Goal: Transaction & Acquisition: Book appointment/travel/reservation

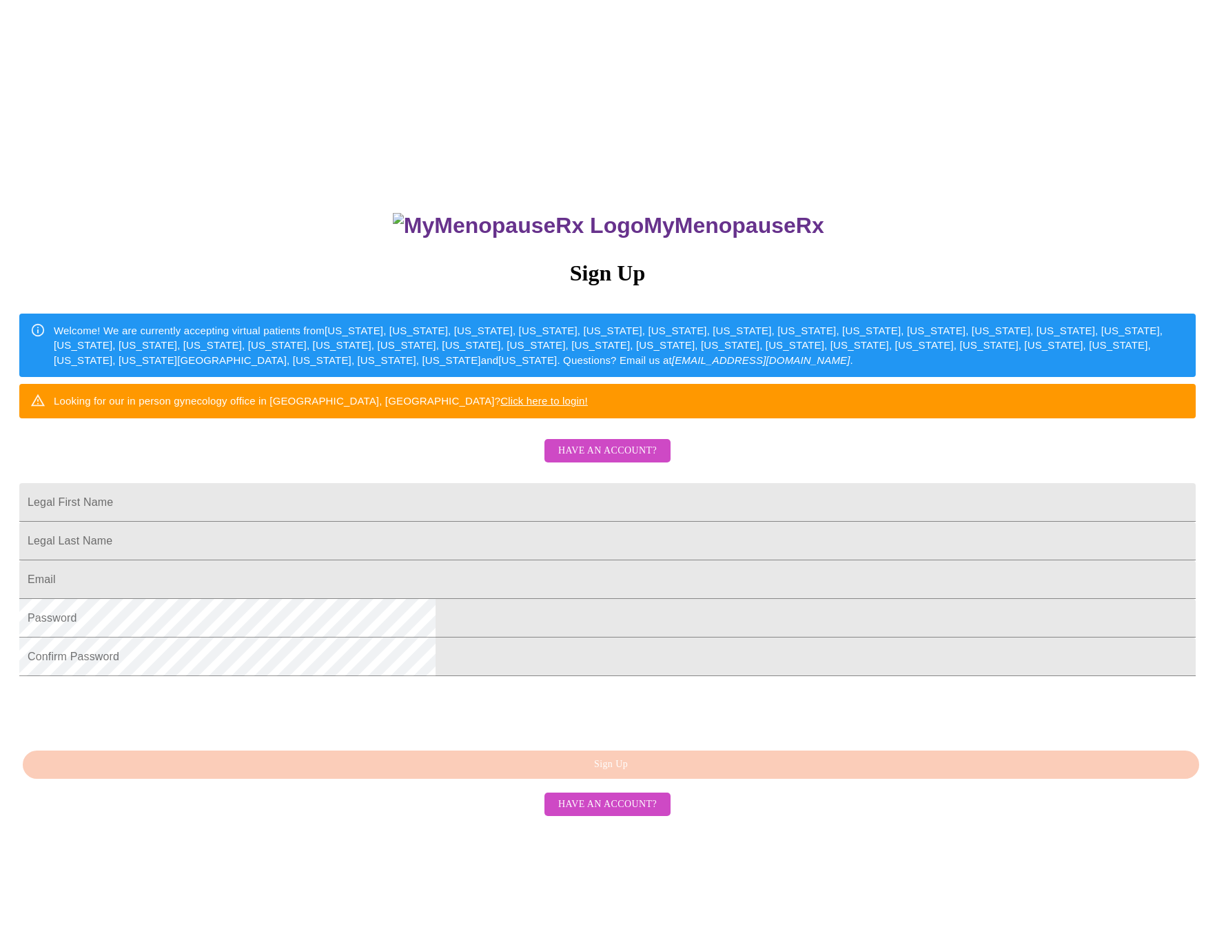
click at [569, 460] on span "Have an account?" at bounding box center [607, 450] width 99 height 17
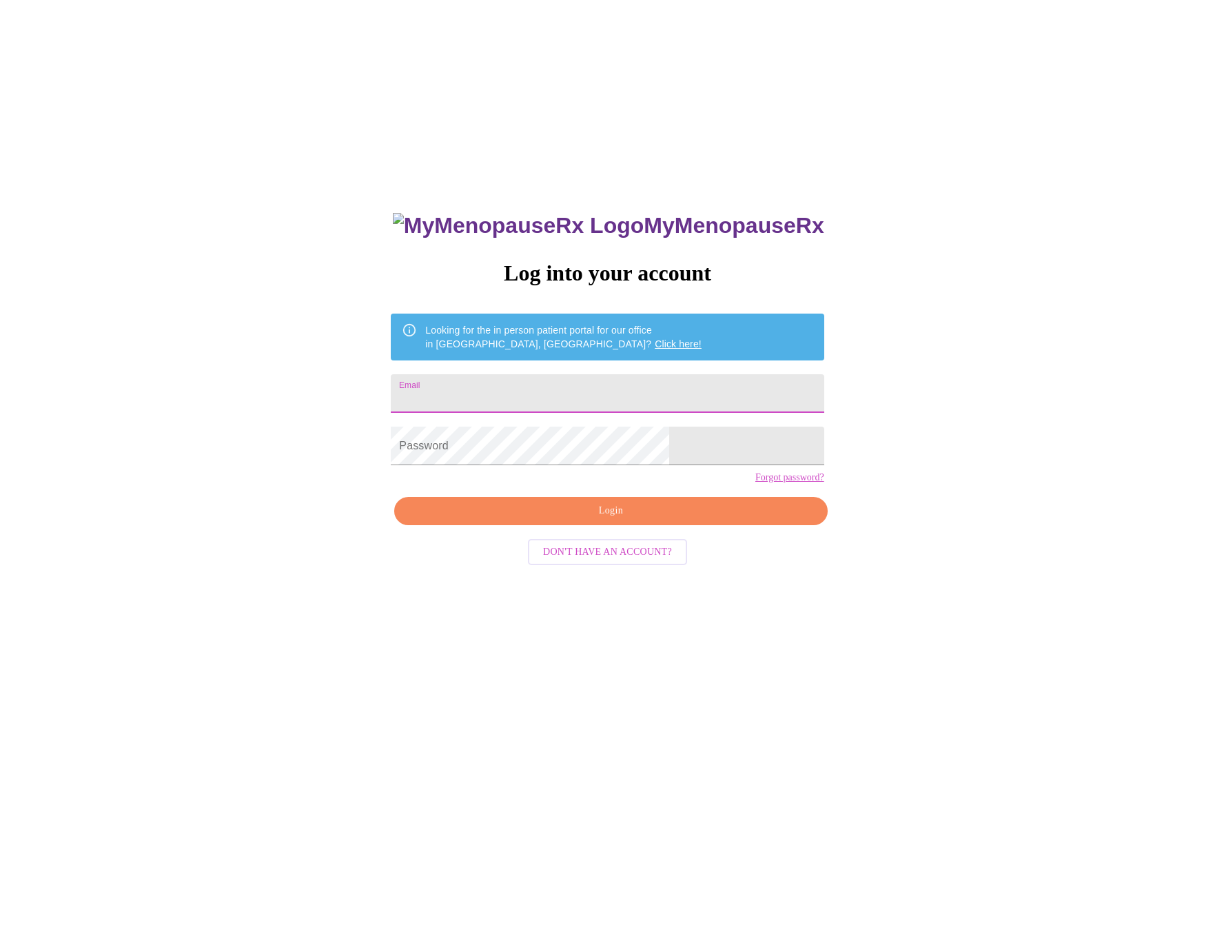
type input "swordchick66@gmail.com"
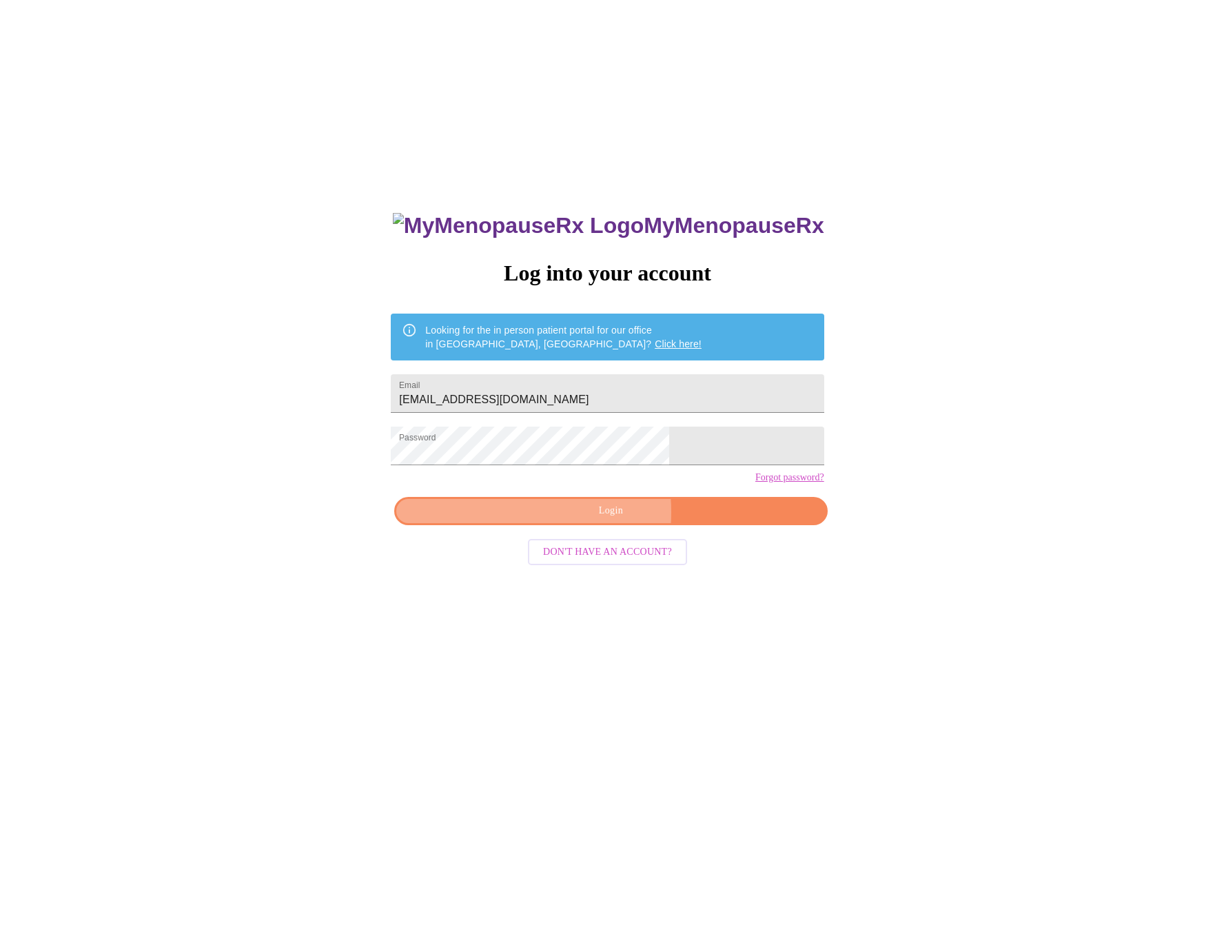
click at [562, 520] on span "Login" at bounding box center [610, 510] width 401 height 17
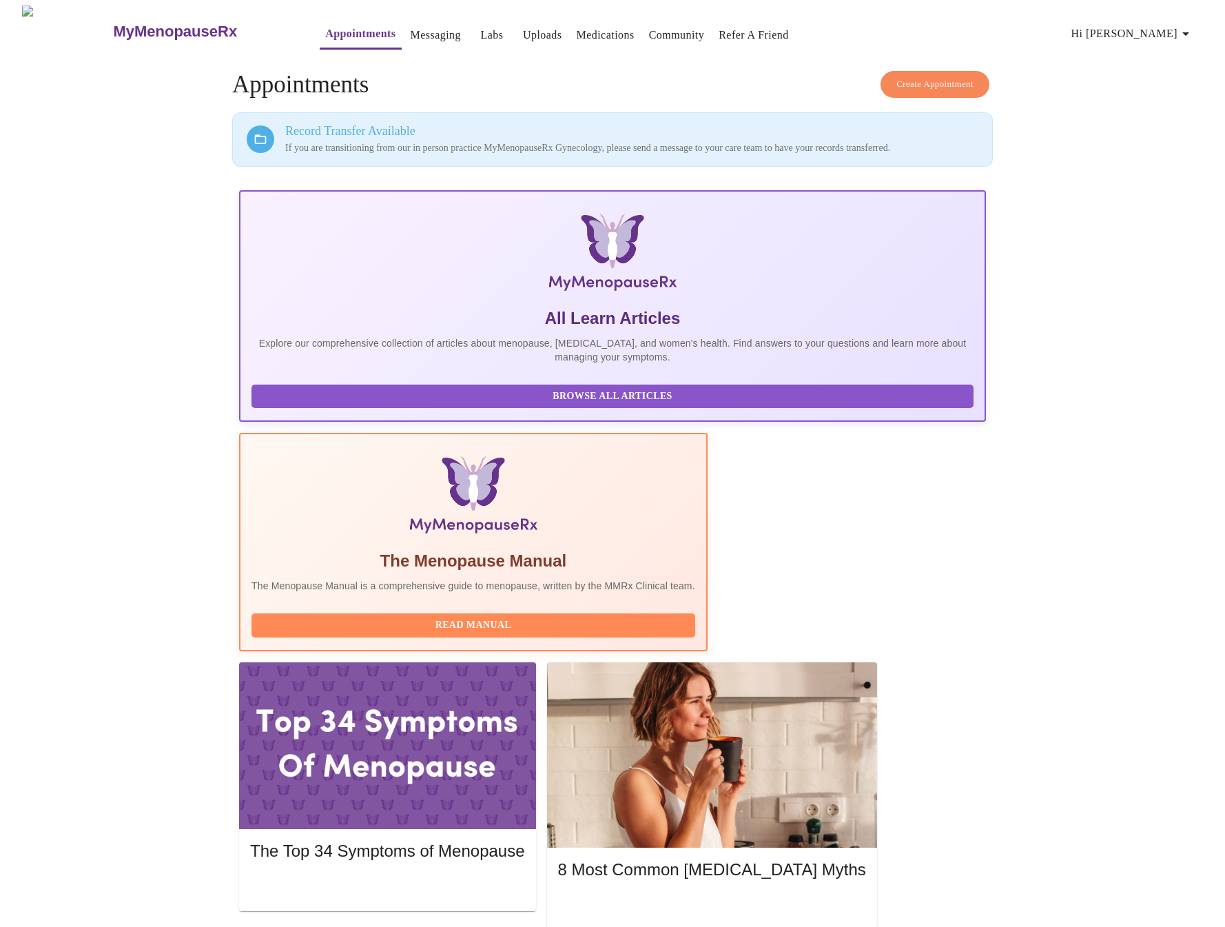
click at [915, 80] on span "Create Appointment" at bounding box center [935, 84] width 77 height 16
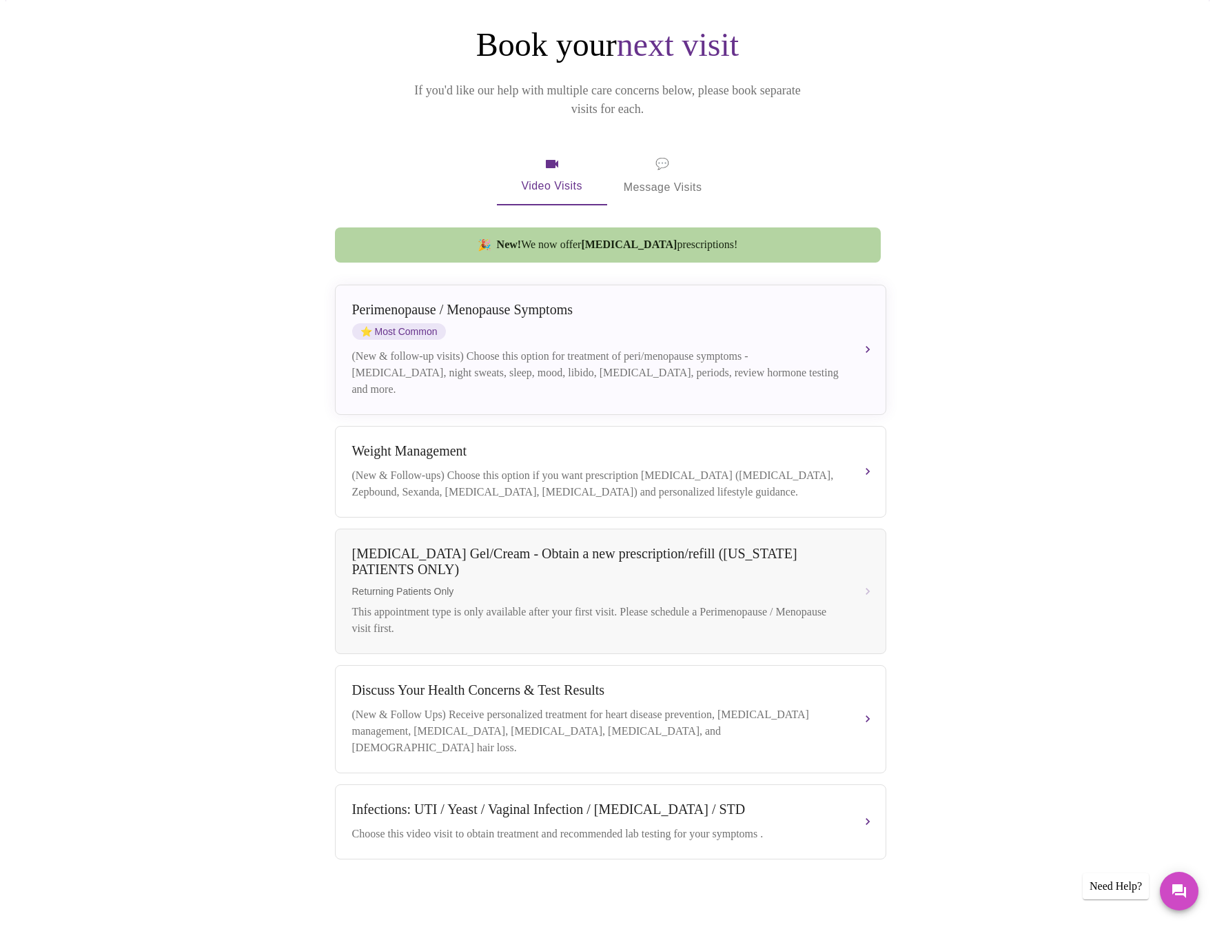
scroll to position [136, 0]
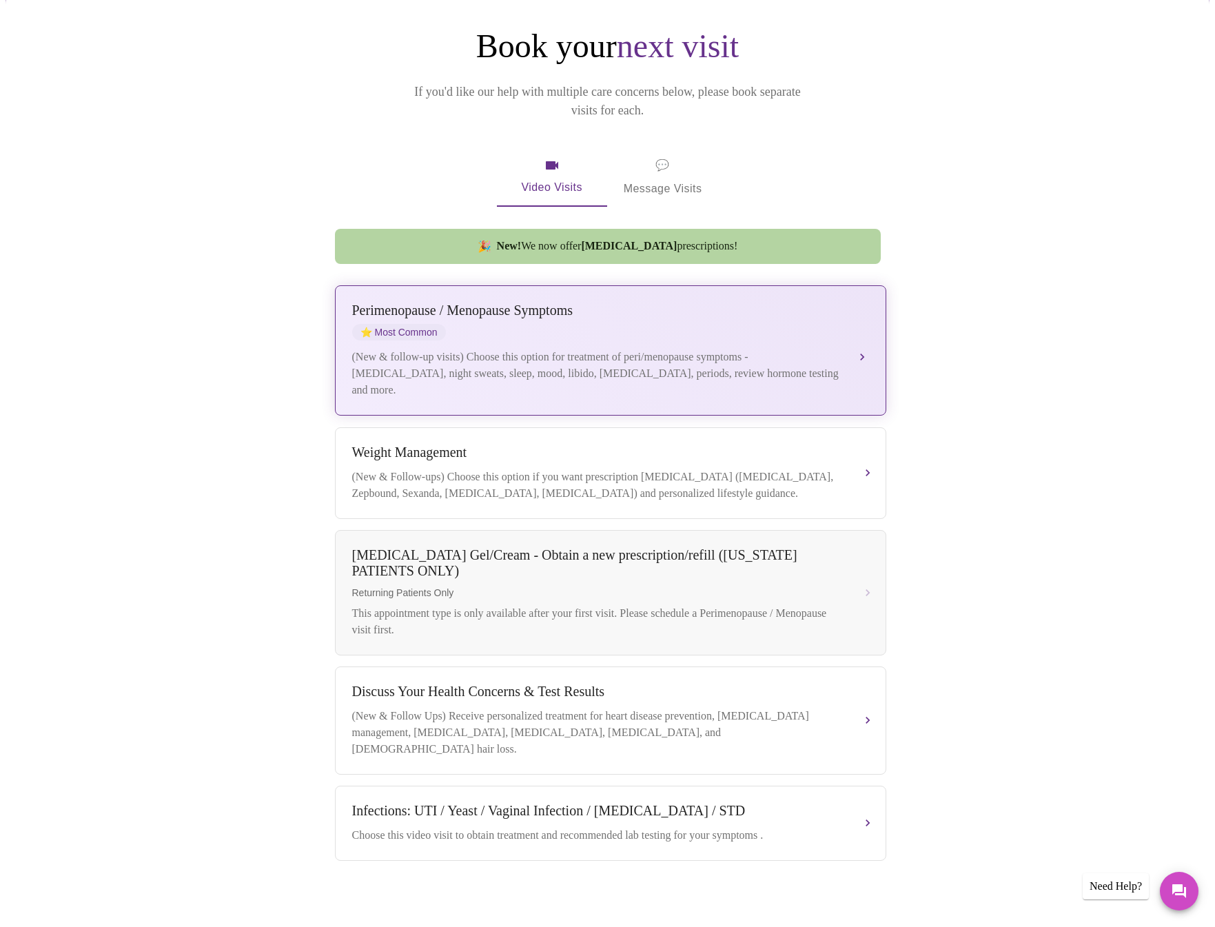
click at [611, 312] on div "Perimenopause / Menopause Symptoms ⭐ Most Common" at bounding box center [596, 322] width 489 height 38
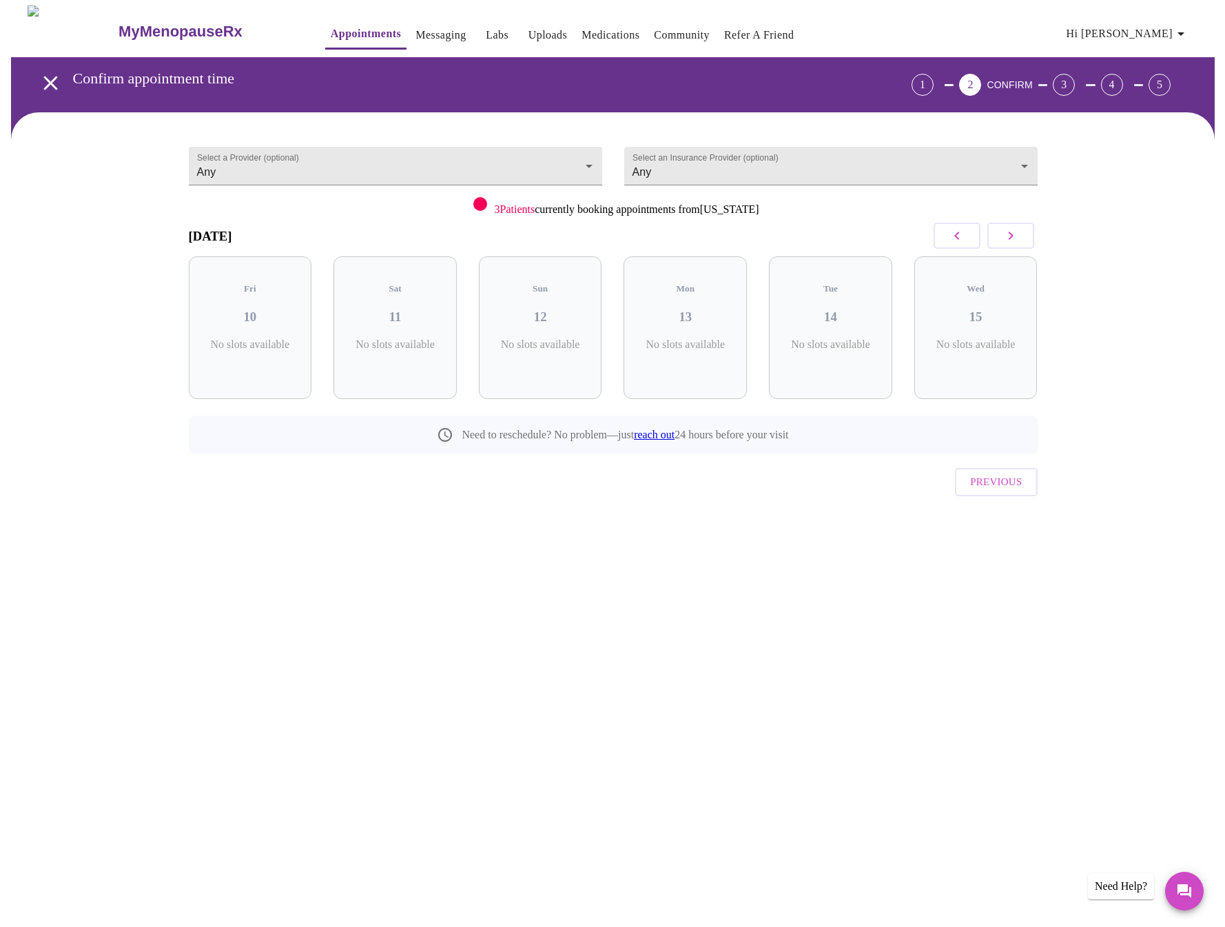
scroll to position [0, 0]
click at [1018, 230] on icon "button" at bounding box center [1010, 235] width 17 height 17
click at [1018, 229] on icon "button" at bounding box center [1010, 235] width 17 height 17
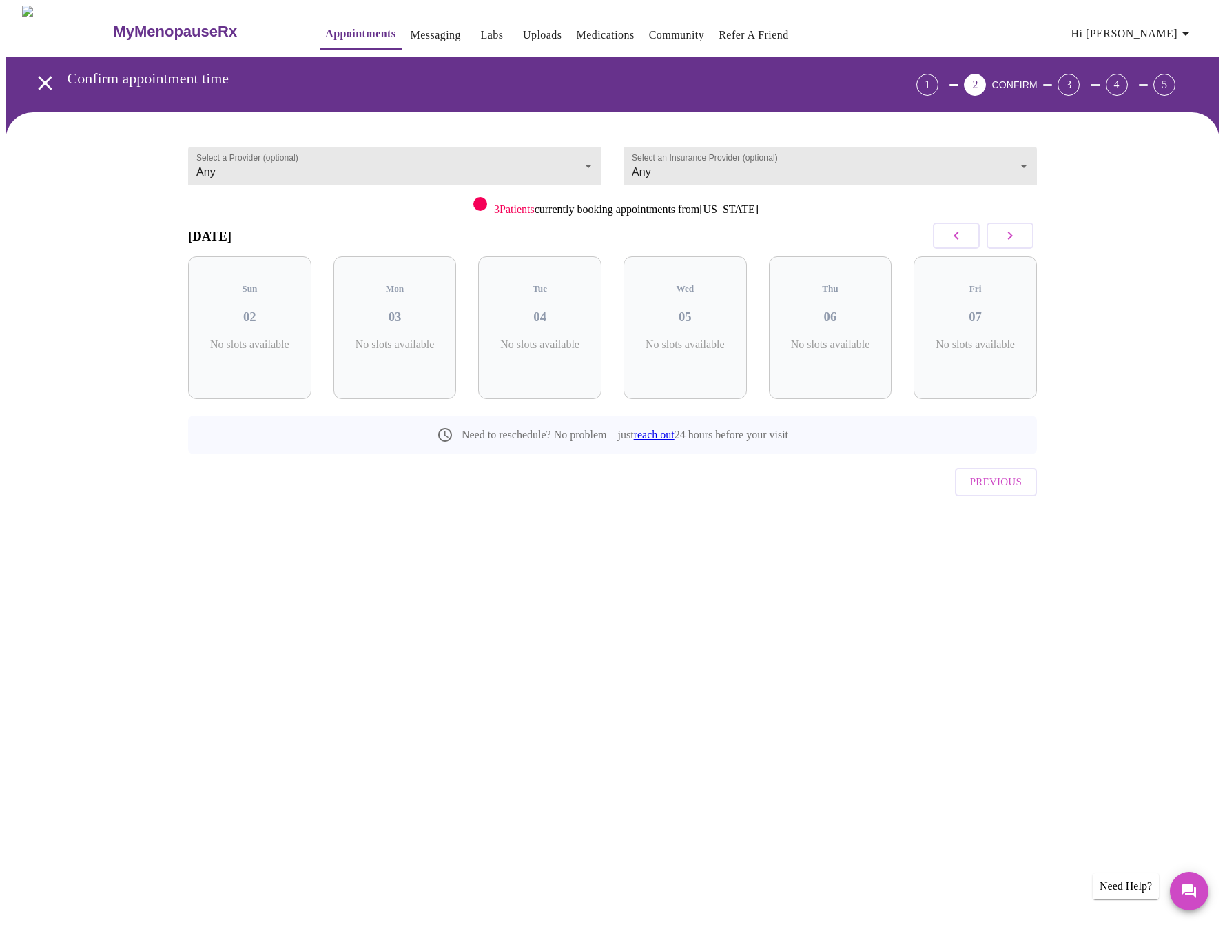
click at [1018, 229] on icon "button" at bounding box center [1010, 235] width 17 height 17
click at [1018, 230] on icon "button" at bounding box center [1010, 235] width 17 height 17
click at [1018, 229] on icon "button" at bounding box center [1010, 235] width 17 height 17
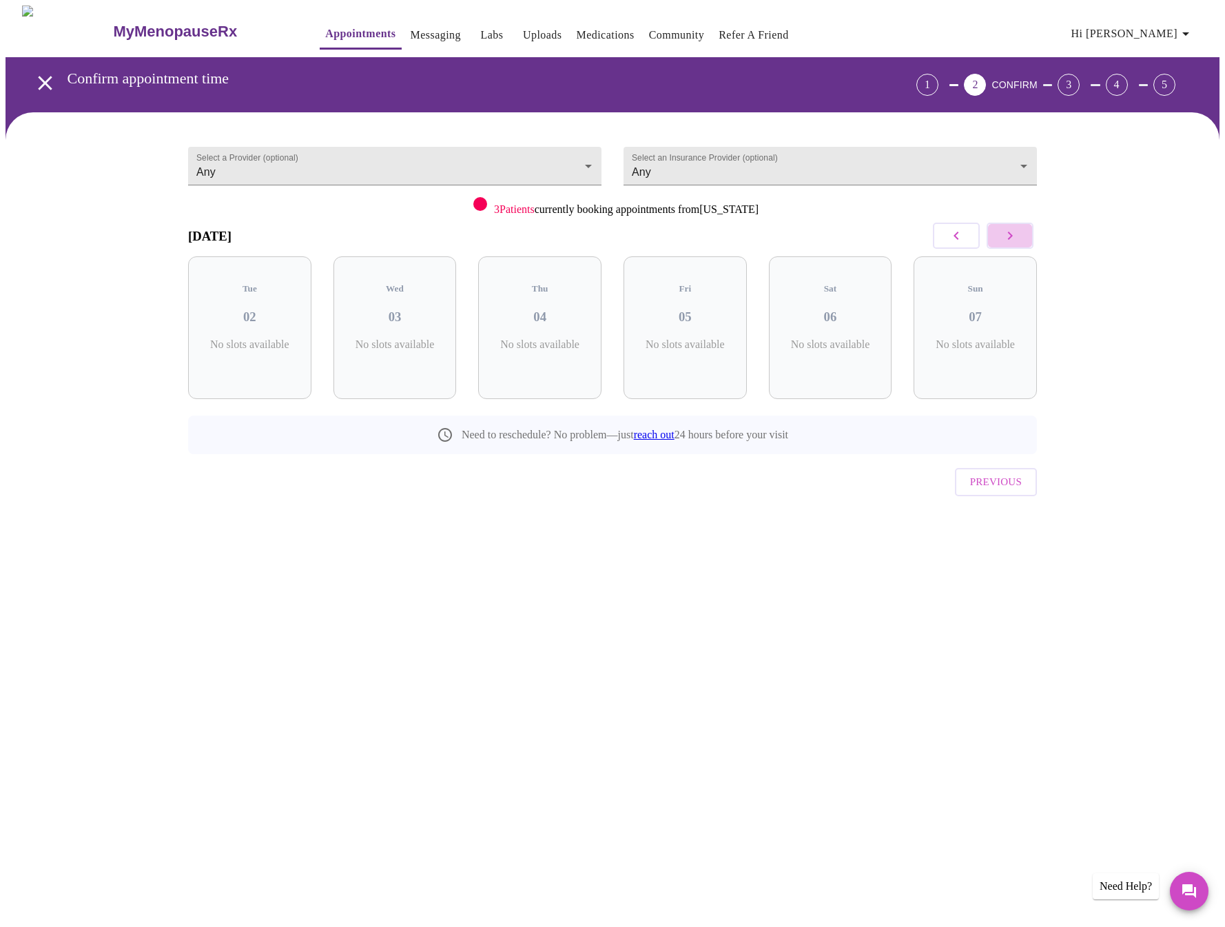
click at [1018, 229] on icon "button" at bounding box center [1010, 235] width 17 height 17
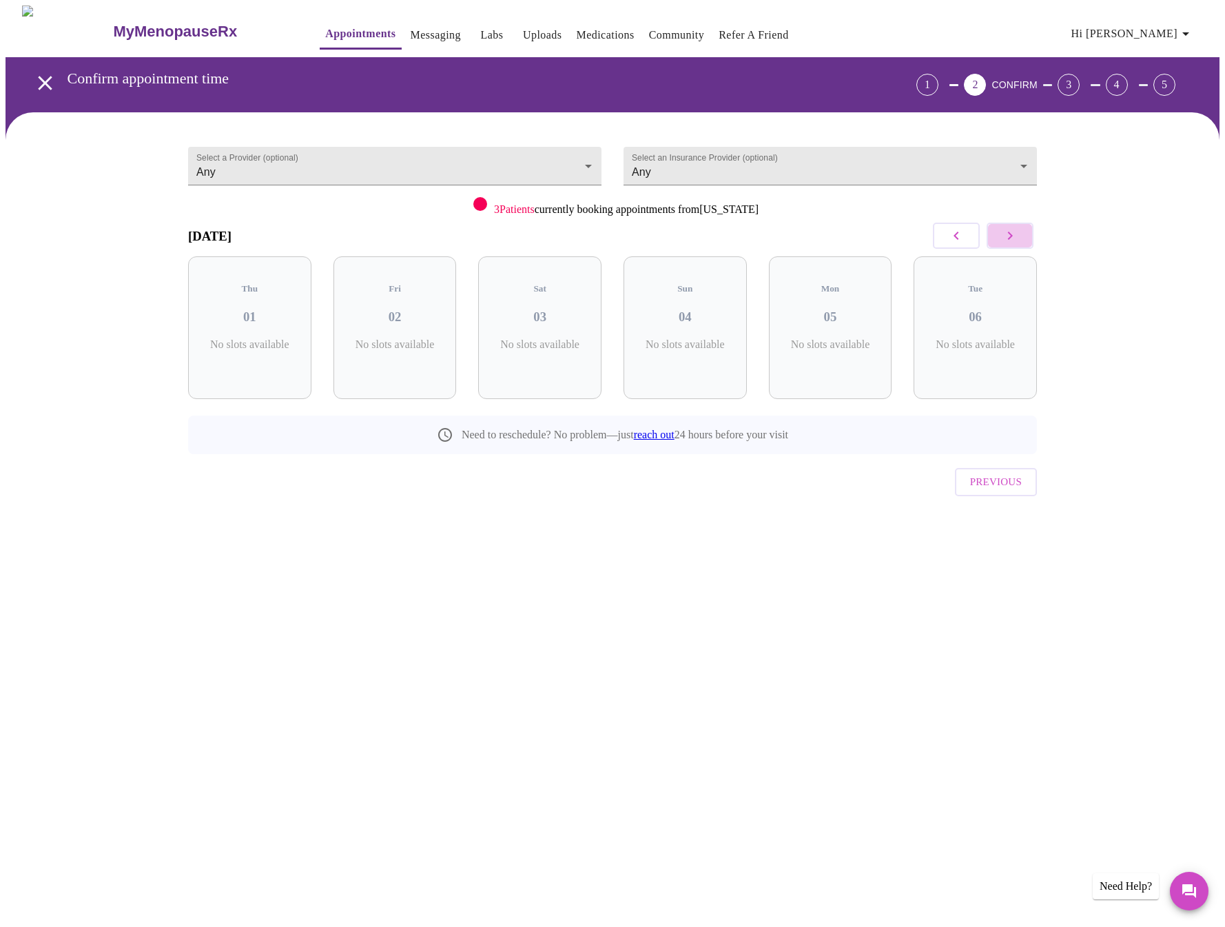
click at [1018, 229] on icon "button" at bounding box center [1010, 235] width 17 height 17
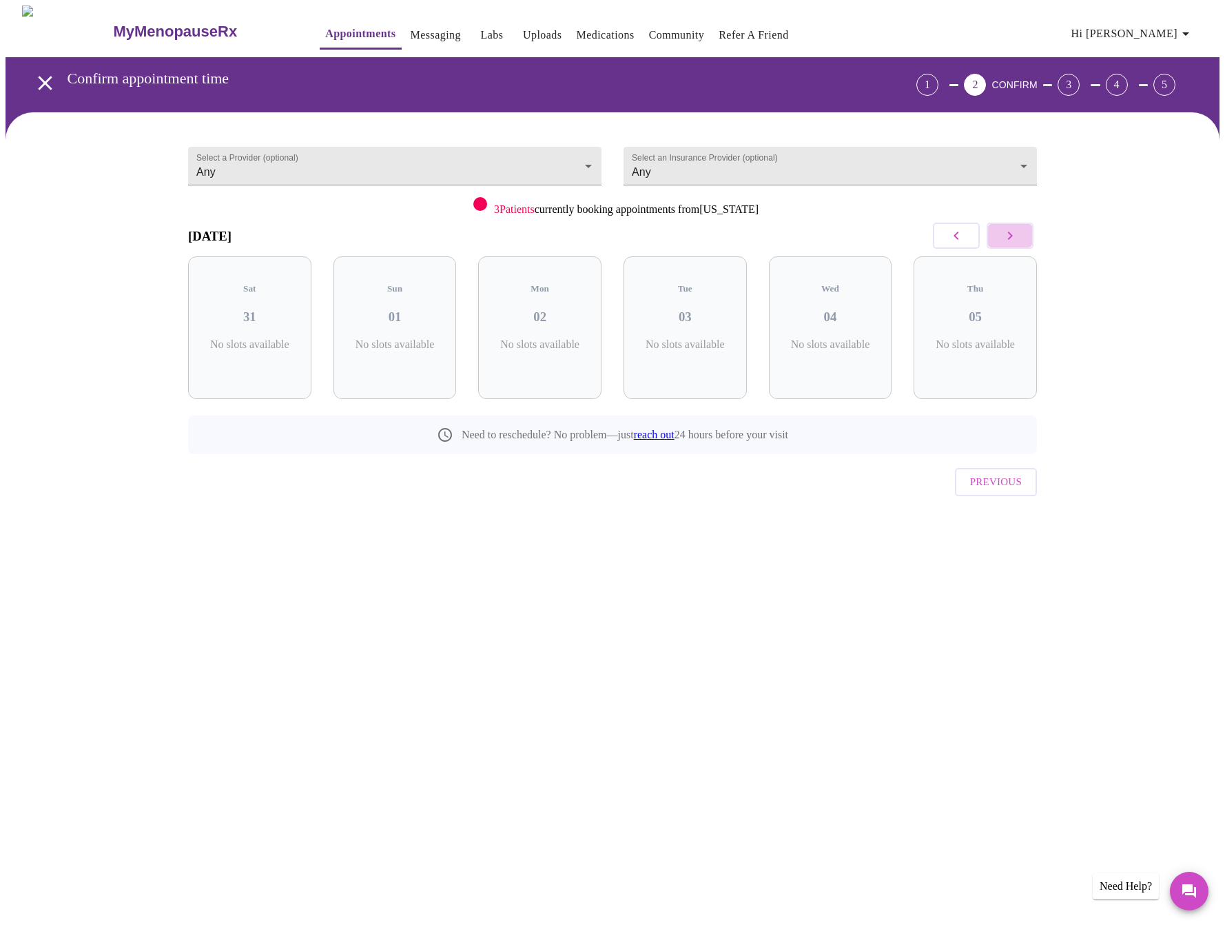
click at [1018, 229] on icon "button" at bounding box center [1010, 235] width 17 height 17
click at [949, 235] on icon "button" at bounding box center [956, 235] width 17 height 17
click at [1010, 235] on icon "button" at bounding box center [1010, 235] width 17 height 17
click at [945, 236] on button "button" at bounding box center [956, 236] width 47 height 26
click at [945, 237] on button "button" at bounding box center [956, 236] width 47 height 26
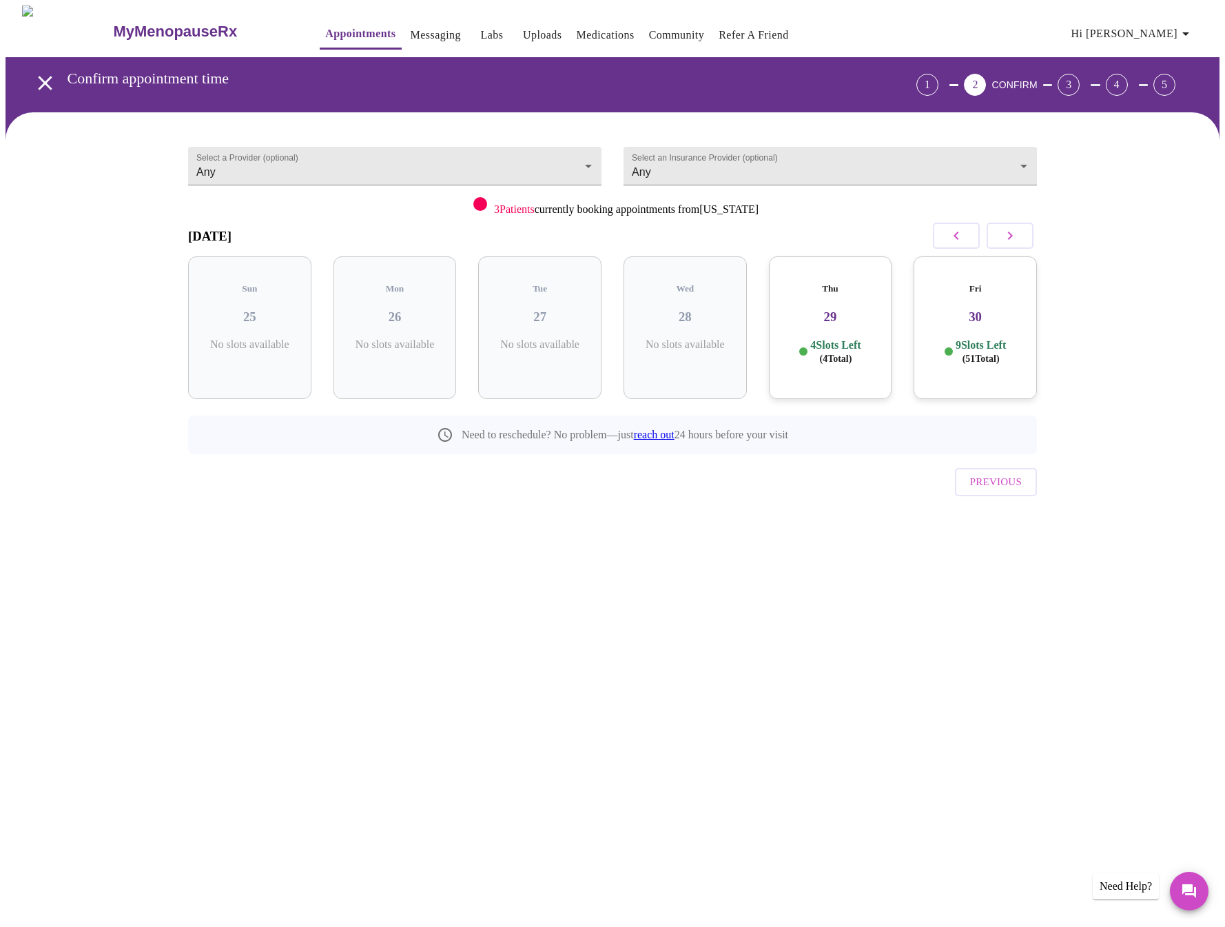
click at [945, 236] on button "button" at bounding box center [956, 236] width 47 height 26
click at [944, 236] on button "button" at bounding box center [956, 236] width 47 height 26
click at [262, 161] on body "MyMenopauseRx Appointments Messaging Labs Uploads Medications Community Refer a…" at bounding box center [613, 286] width 1214 height 560
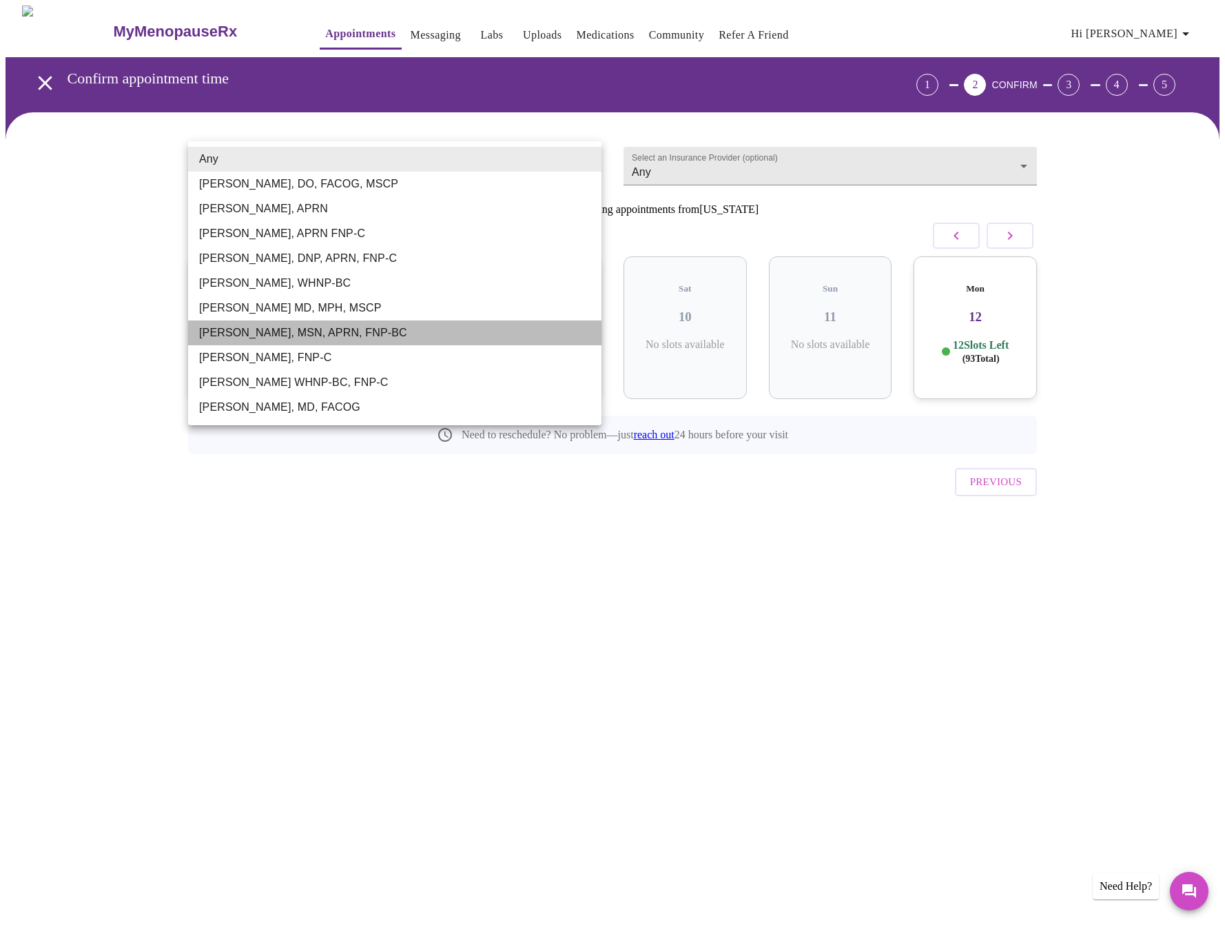
click at [227, 332] on li "[PERSON_NAME], MSN, APRN, FNP-BC" at bounding box center [395, 332] width 414 height 25
type input "[PERSON_NAME], MSN, APRN, FNP-BC"
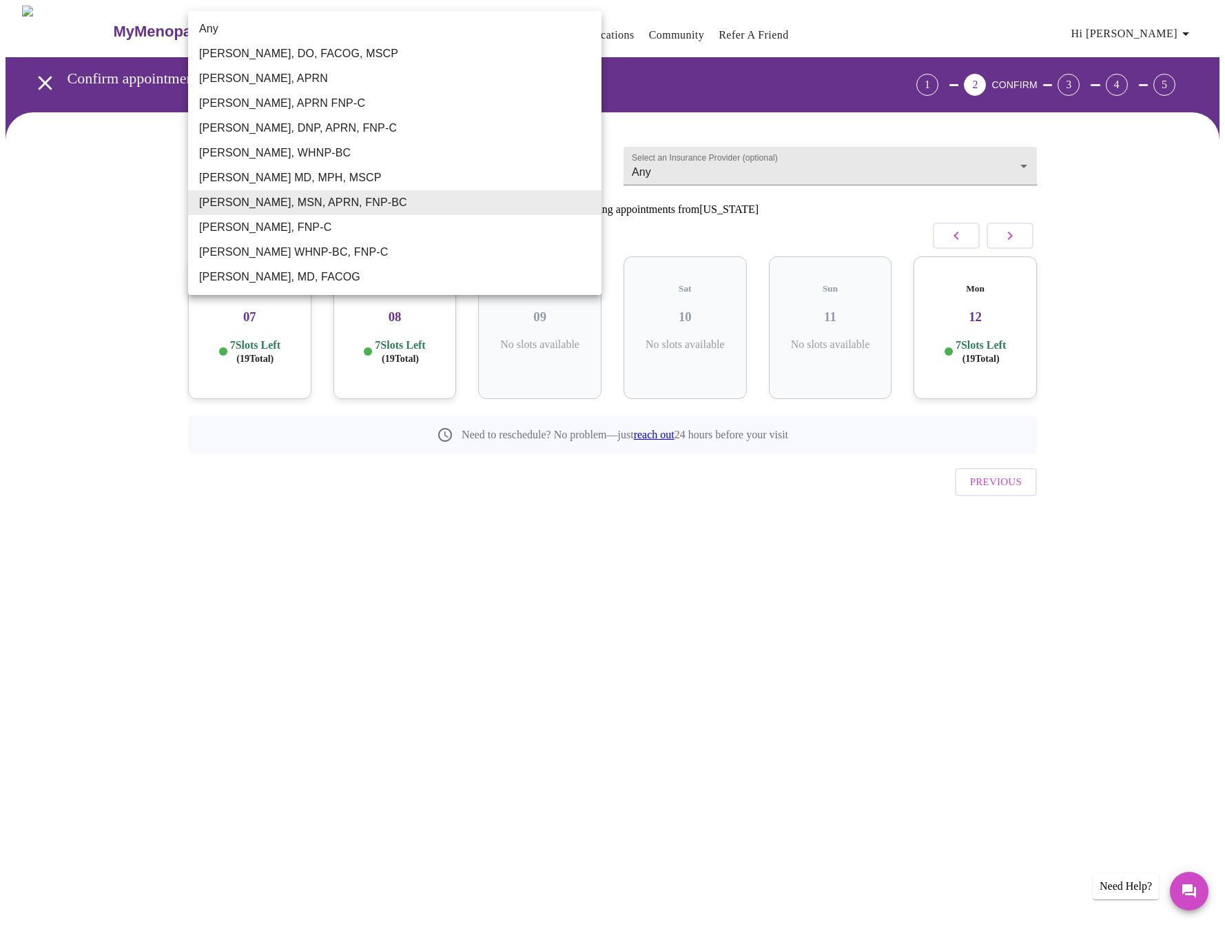
drag, startPoint x: 376, startPoint y: 163, endPoint x: 280, endPoint y: 161, distance: 95.8
click at [281, 159] on body "MyMenopauseRx Appointments Messaging Labs Uploads Medications Community Refer a…" at bounding box center [613, 286] width 1214 height 560
click at [17, 222] on div at bounding box center [612, 463] width 1225 height 927
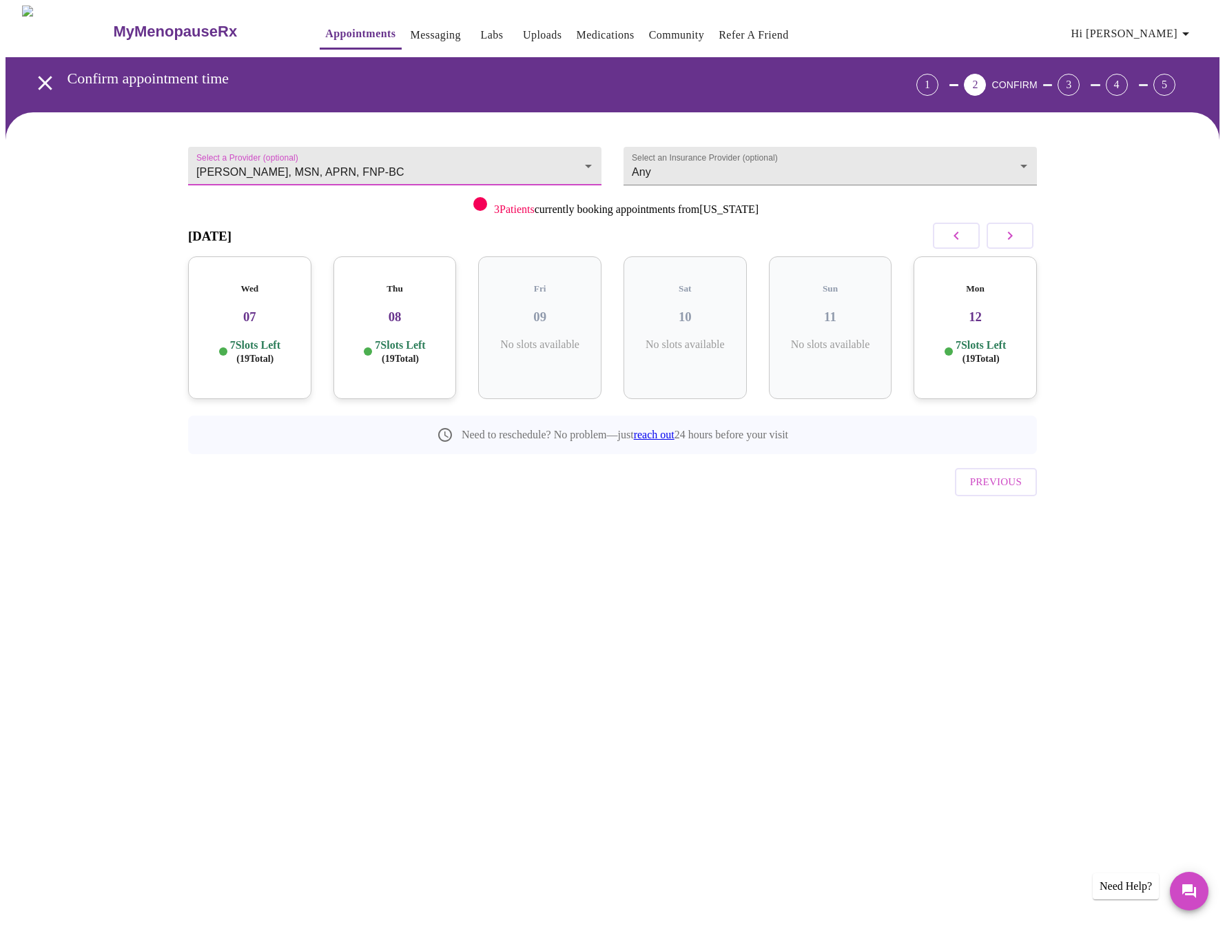
click at [254, 309] on h3 "07" at bounding box center [249, 316] width 101 height 15
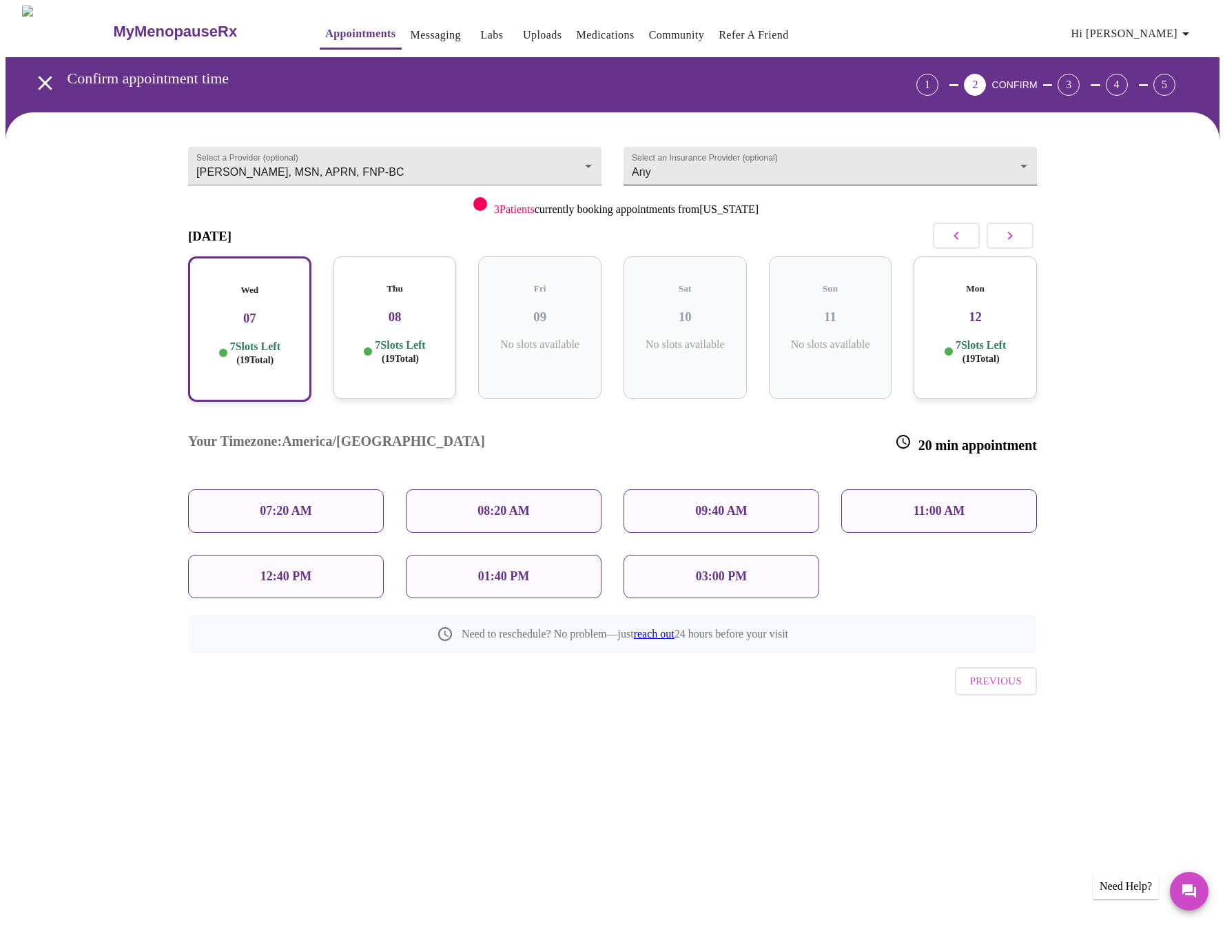
click at [804, 170] on body "MyMenopauseRx Appointments Messaging Labs Uploads Medications Community Refer a…" at bounding box center [613, 385] width 1214 height 759
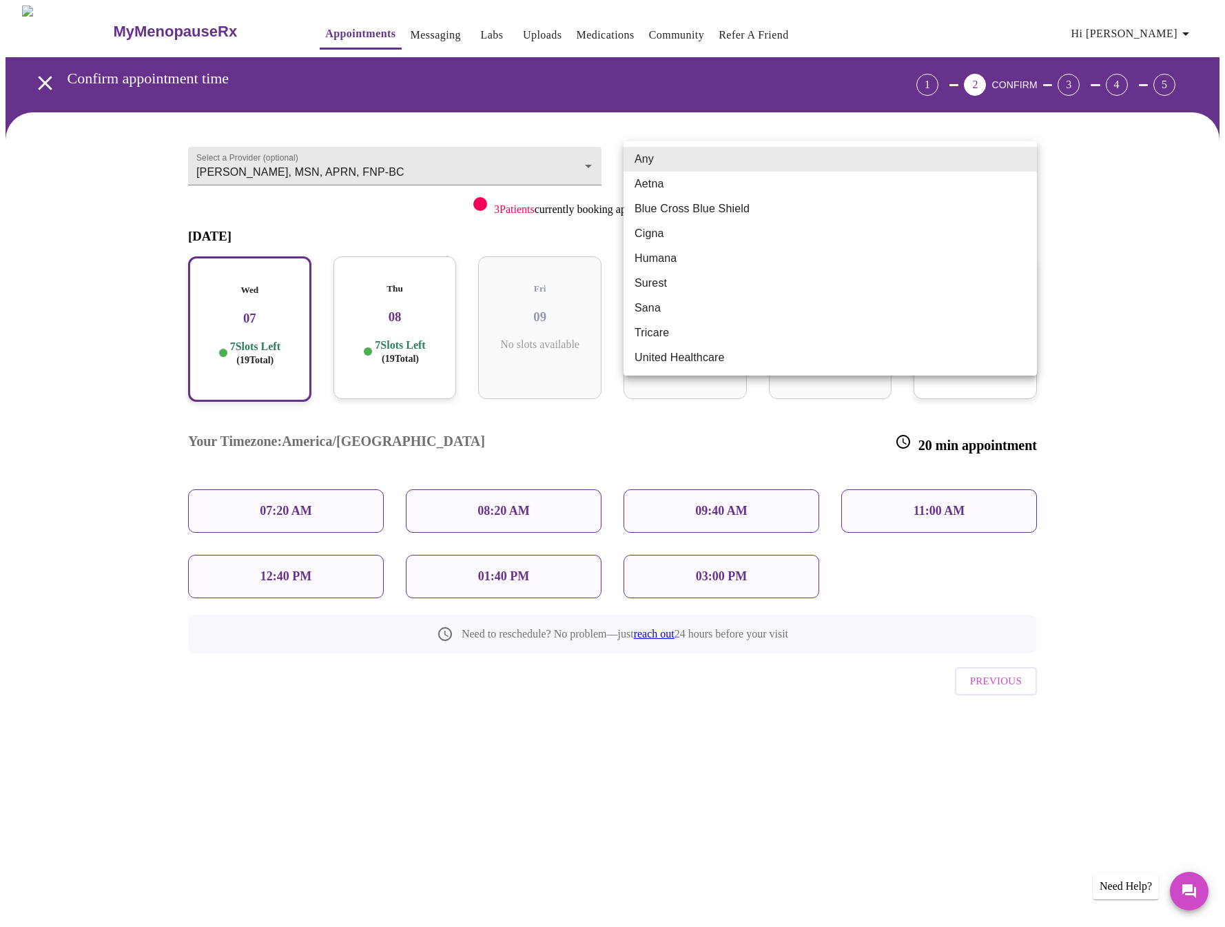
click at [788, 205] on li "Blue Cross Blue Shield" at bounding box center [831, 208] width 414 height 25
type input "Blue Cross Blue Shield"
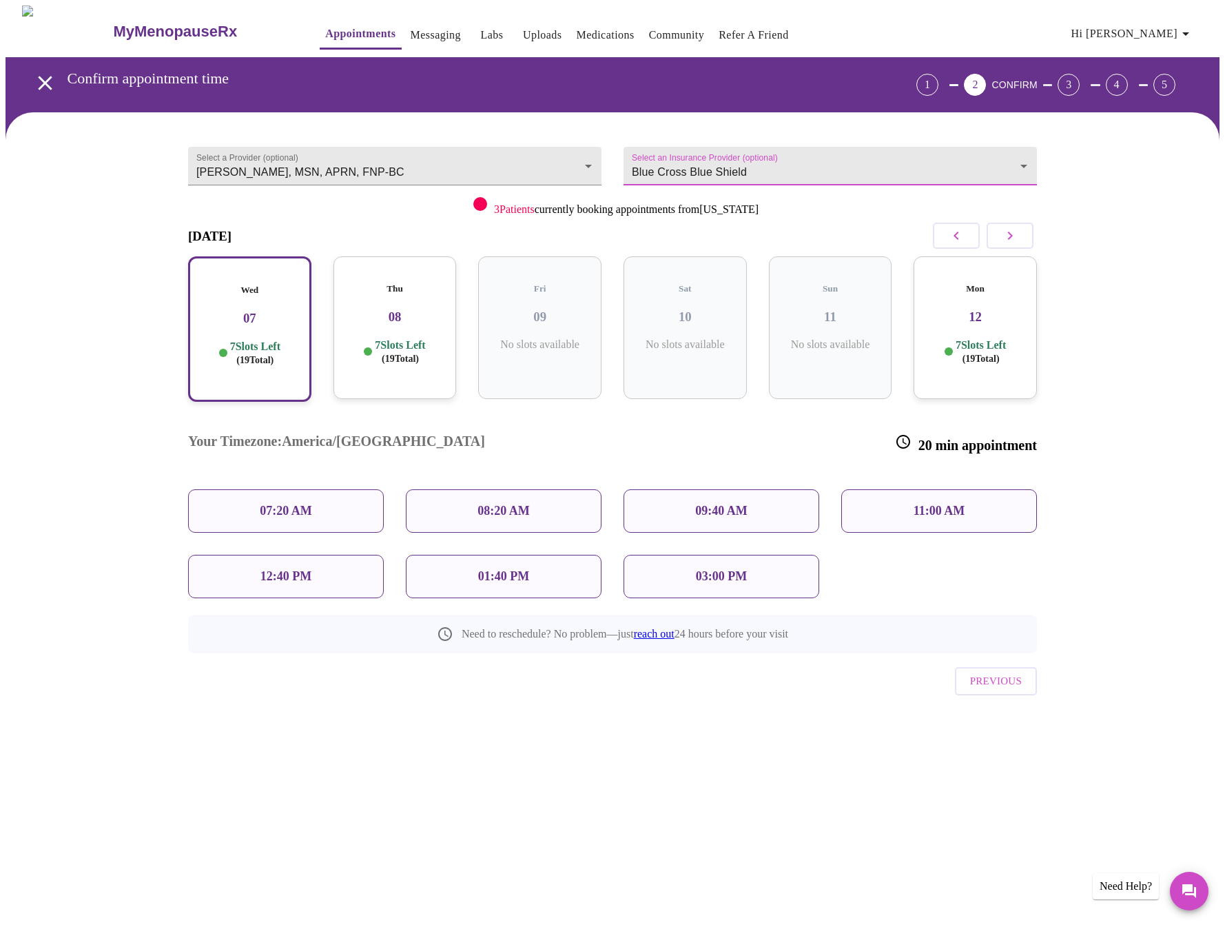
click at [280, 569] on p "12:40 PM" at bounding box center [286, 576] width 51 height 14
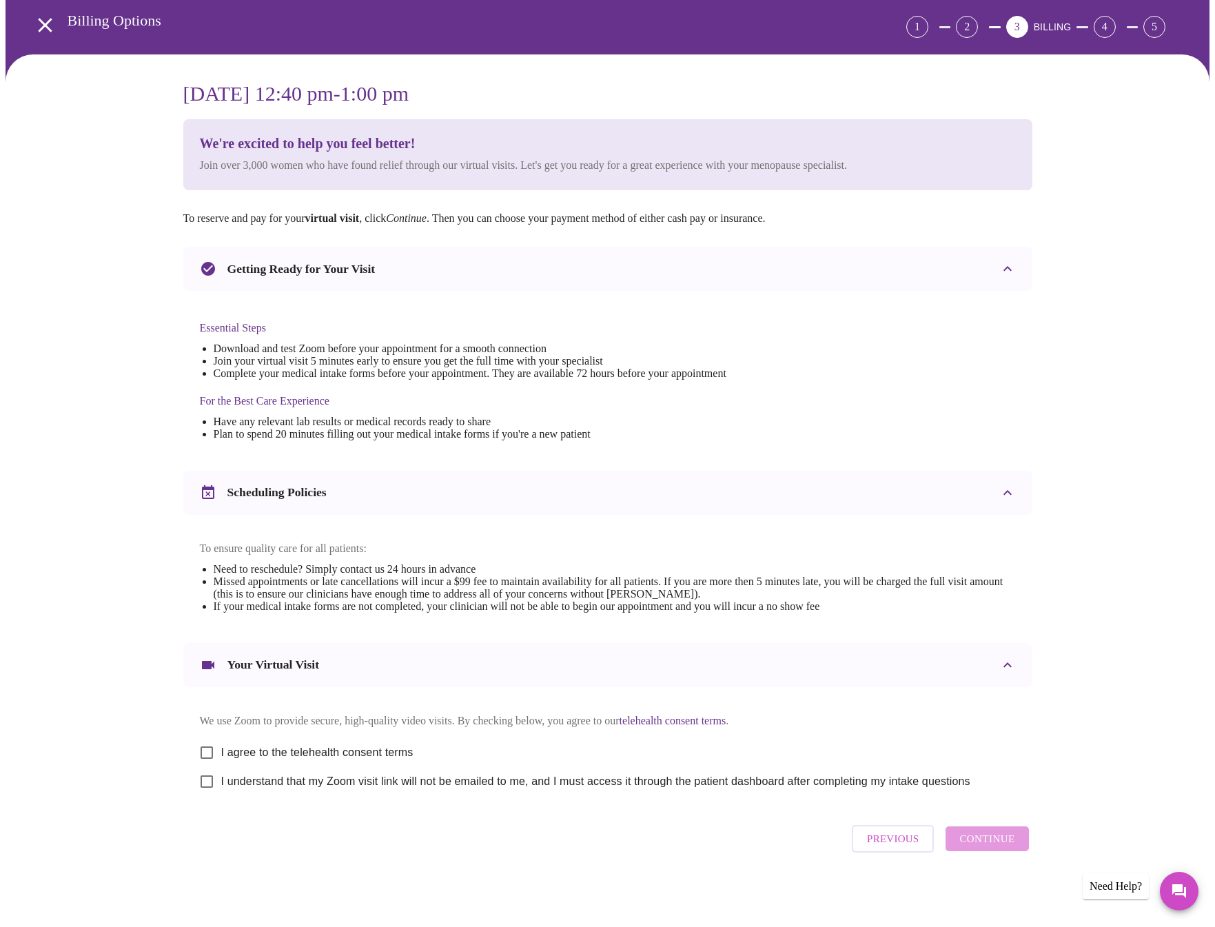
scroll to position [72, 0]
drag, startPoint x: 206, startPoint y: 745, endPoint x: 209, endPoint y: 764, distance: 18.8
click at [206, 745] on input "I agree to the telehealth consent terms" at bounding box center [206, 752] width 29 height 29
checkbox input "true"
click at [206, 782] on input "I understand that my Zoom visit link will not be emailed to me, and I must acce…" at bounding box center [206, 781] width 29 height 29
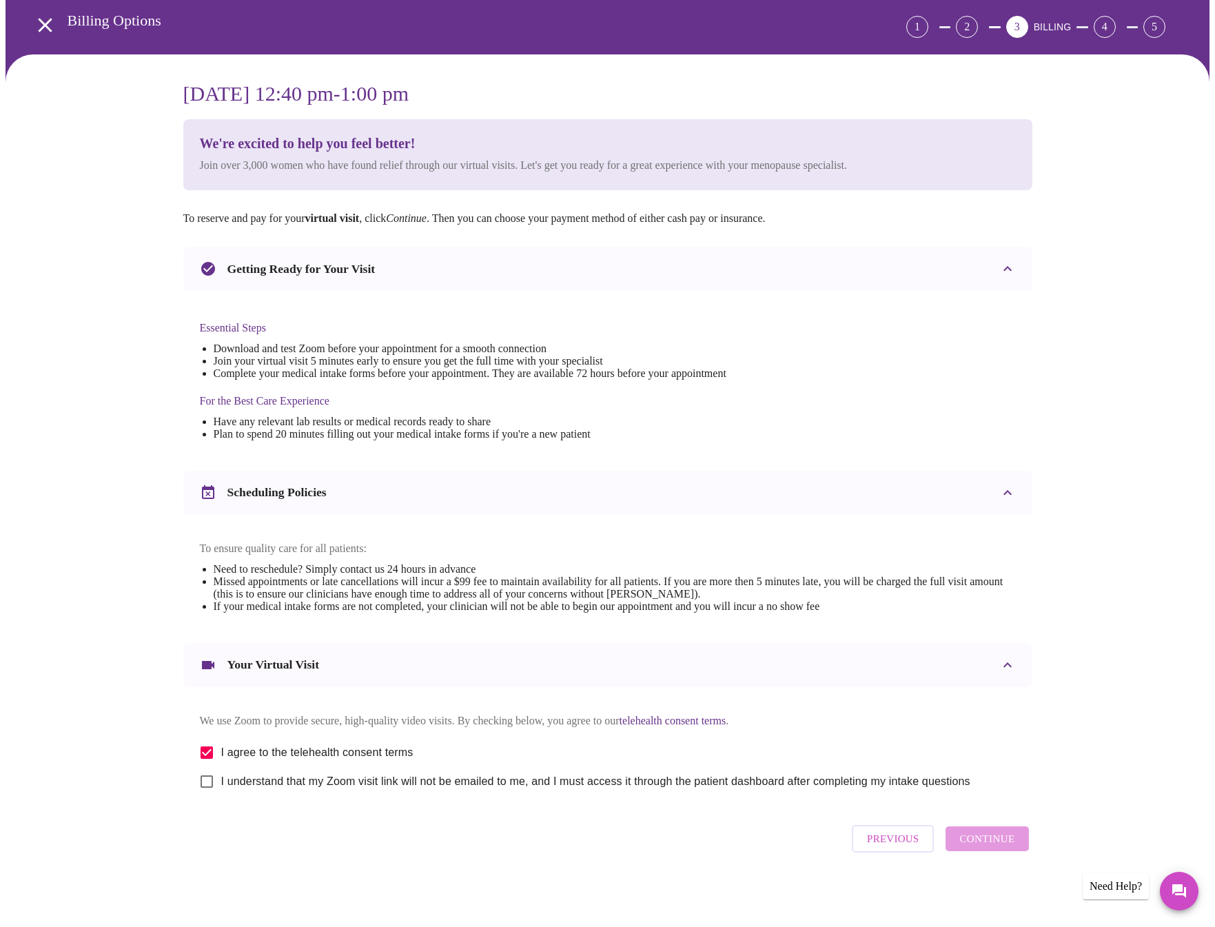
checkbox input "true"
click at [973, 846] on span "Continue" at bounding box center [986, 839] width 55 height 18
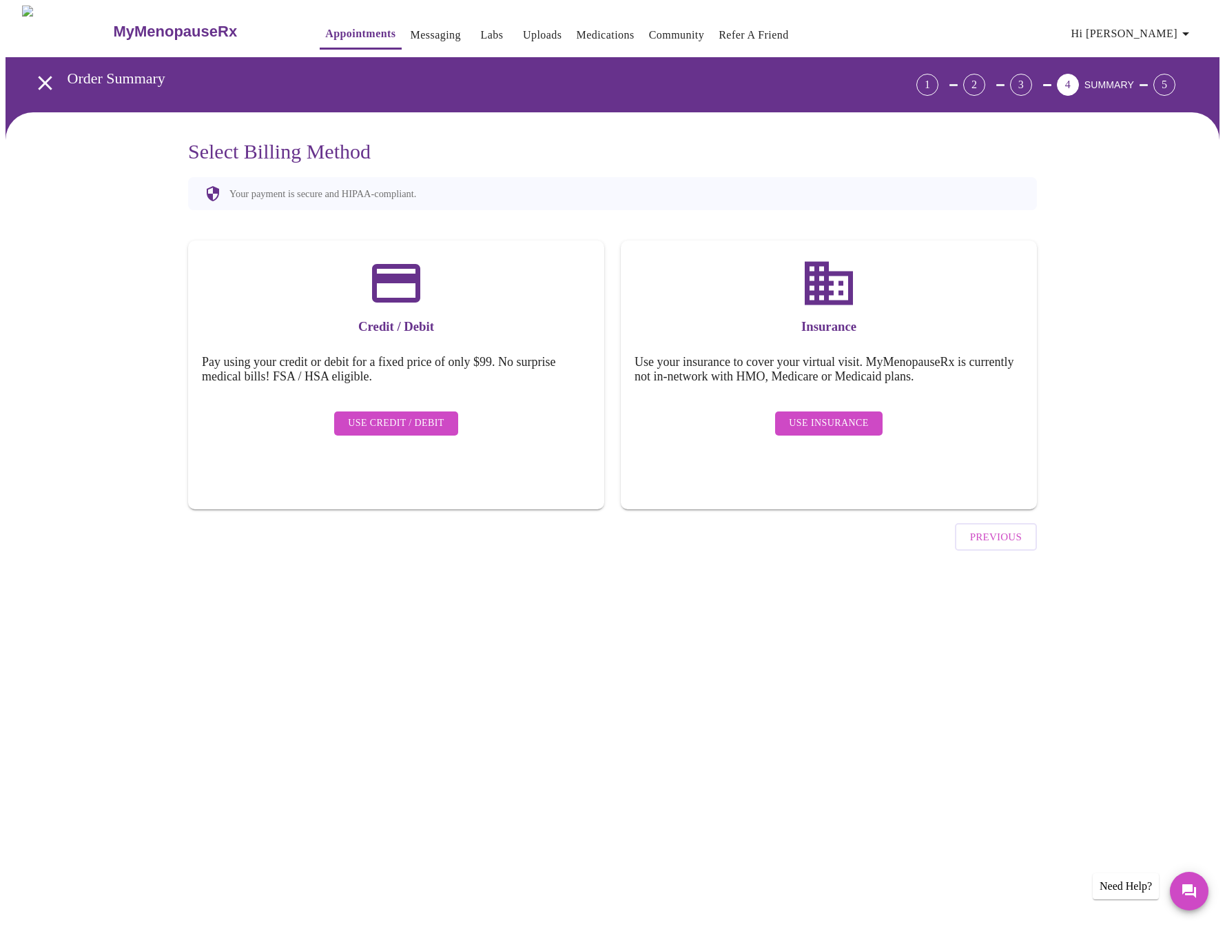
click at [835, 417] on span "Use Insurance" at bounding box center [828, 423] width 79 height 17
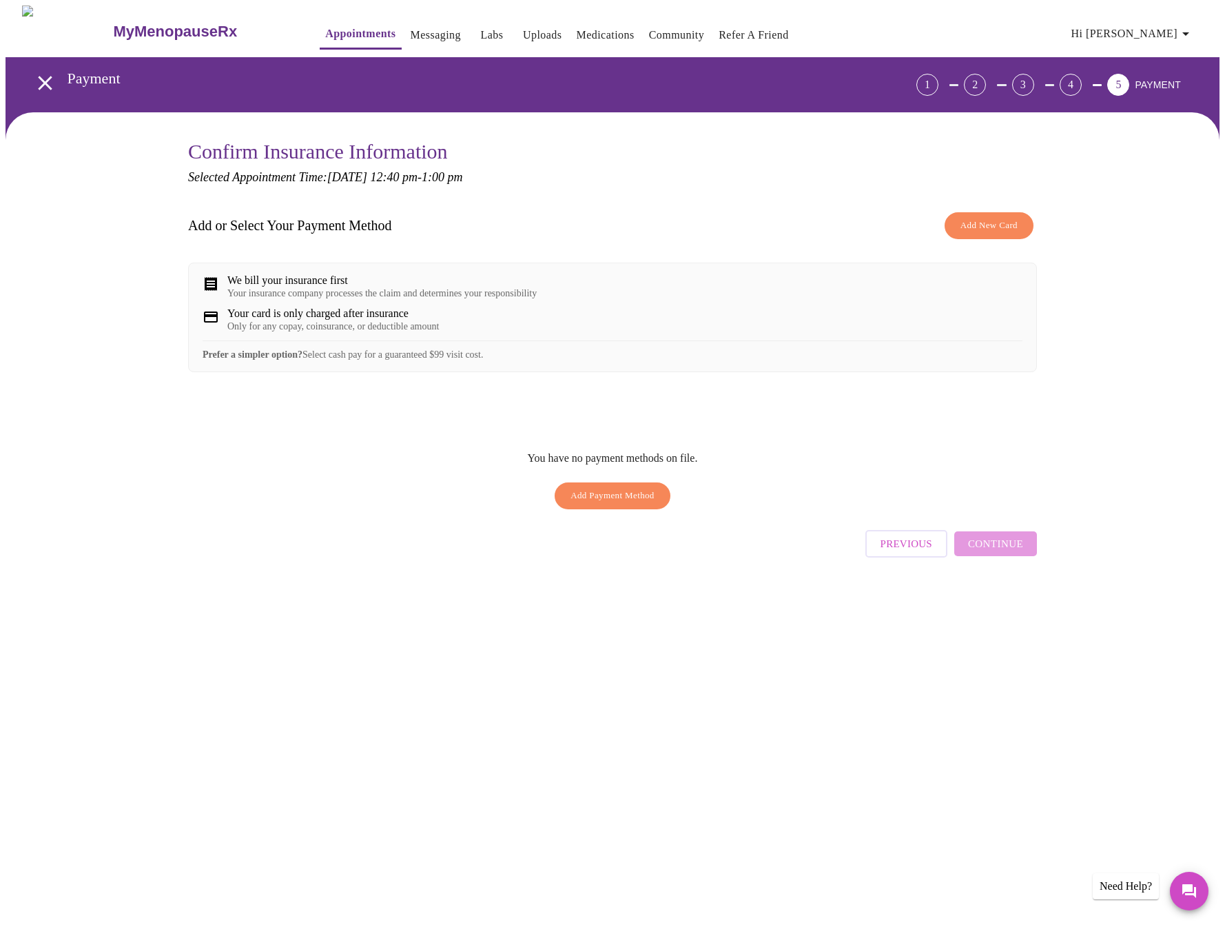
click at [978, 553] on div "Previous Continue" at bounding box center [952, 540] width 172 height 48
click at [646, 504] on span "Add Payment Method" at bounding box center [613, 496] width 84 height 16
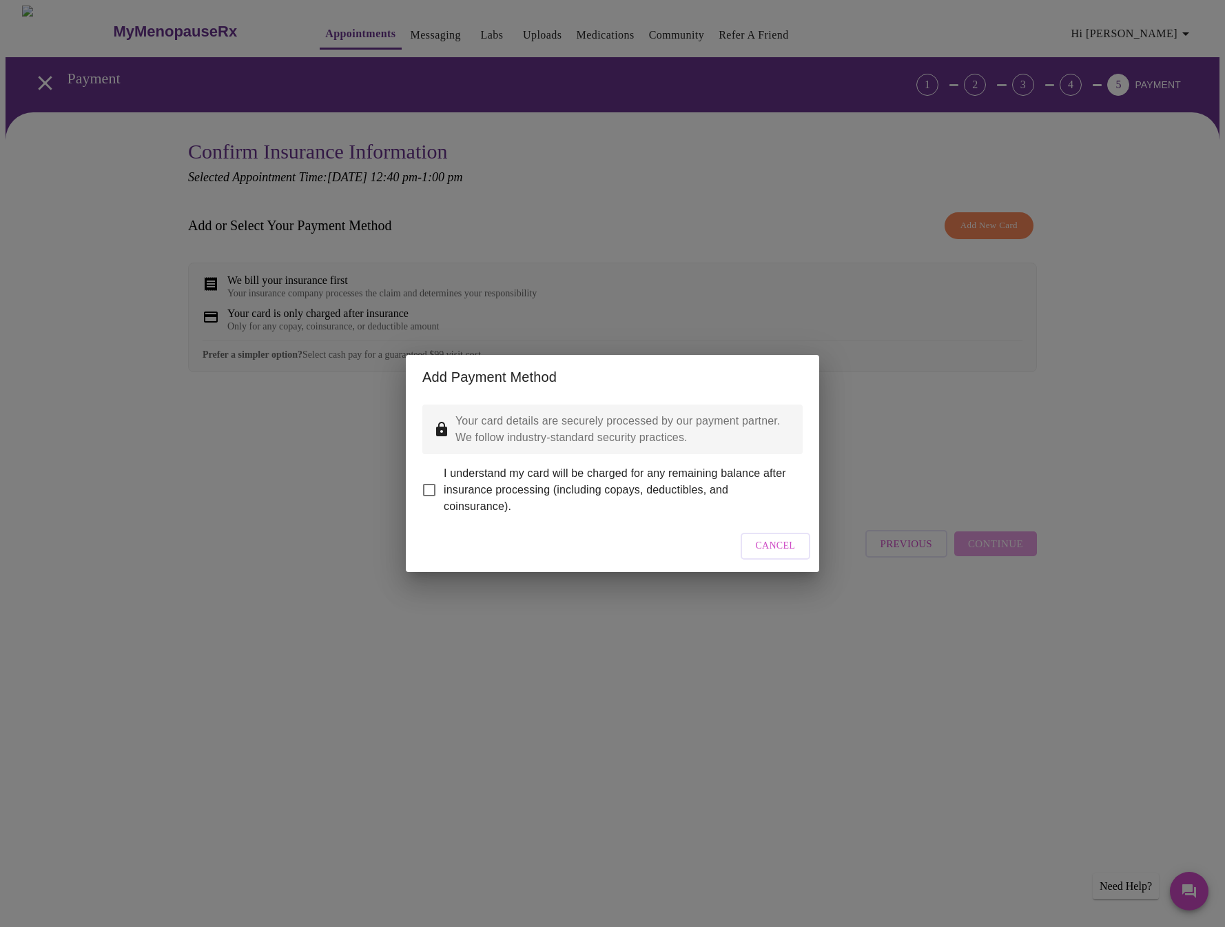
click at [428, 480] on input "I understand my card will be charged for any remaining balance after insurance …" at bounding box center [429, 490] width 29 height 29
checkbox input "true"
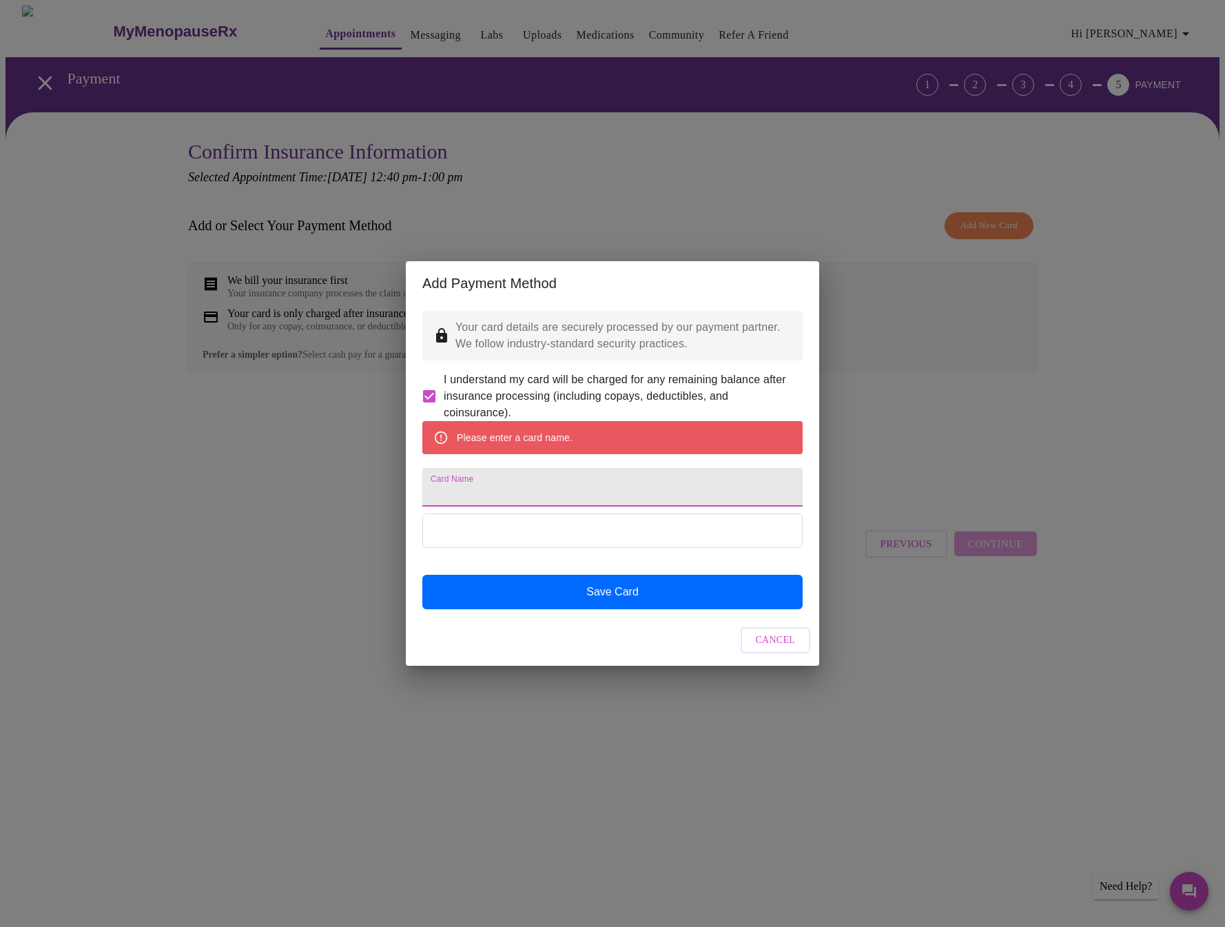
click at [479, 493] on input "Card Name" at bounding box center [612, 487] width 380 height 39
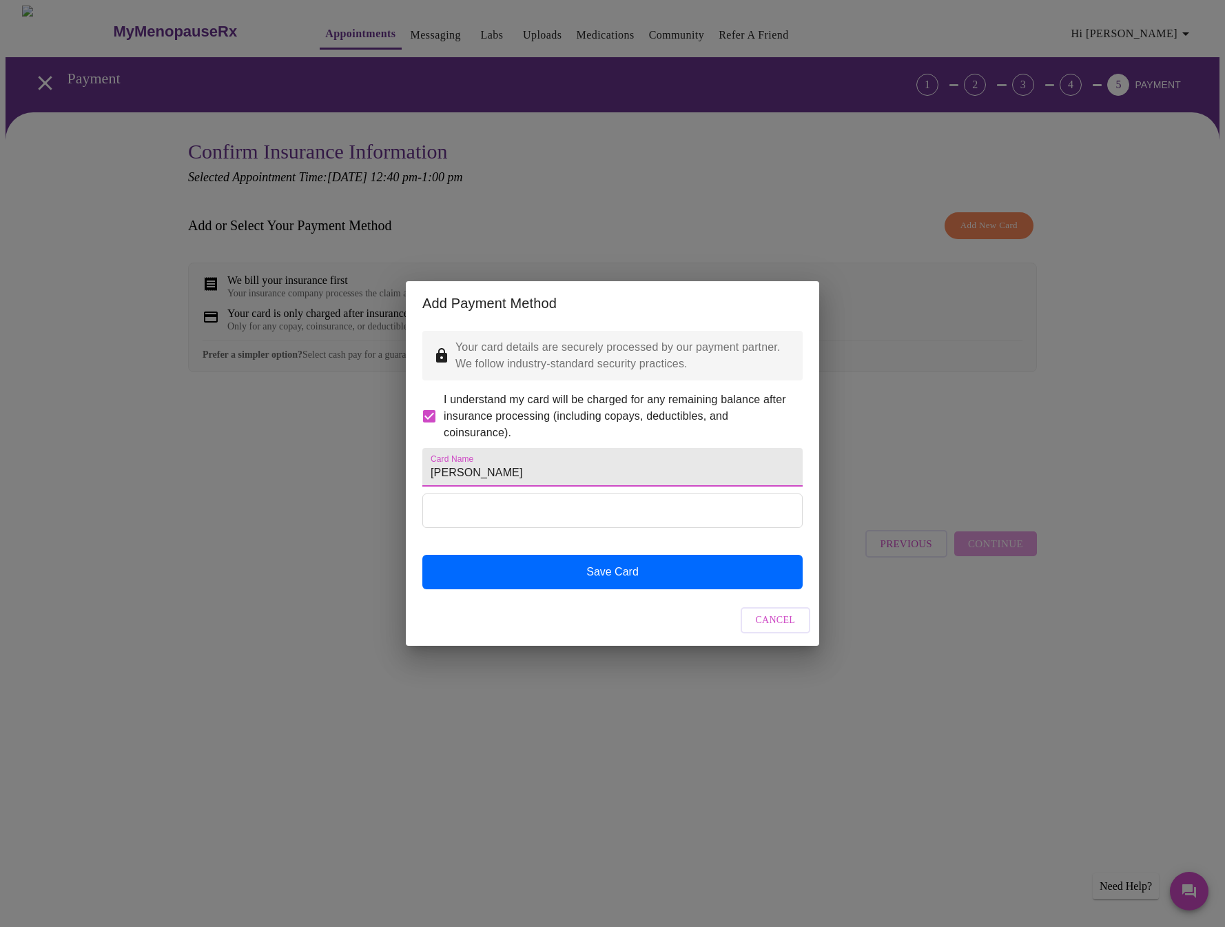
type input "Nicole Allen"
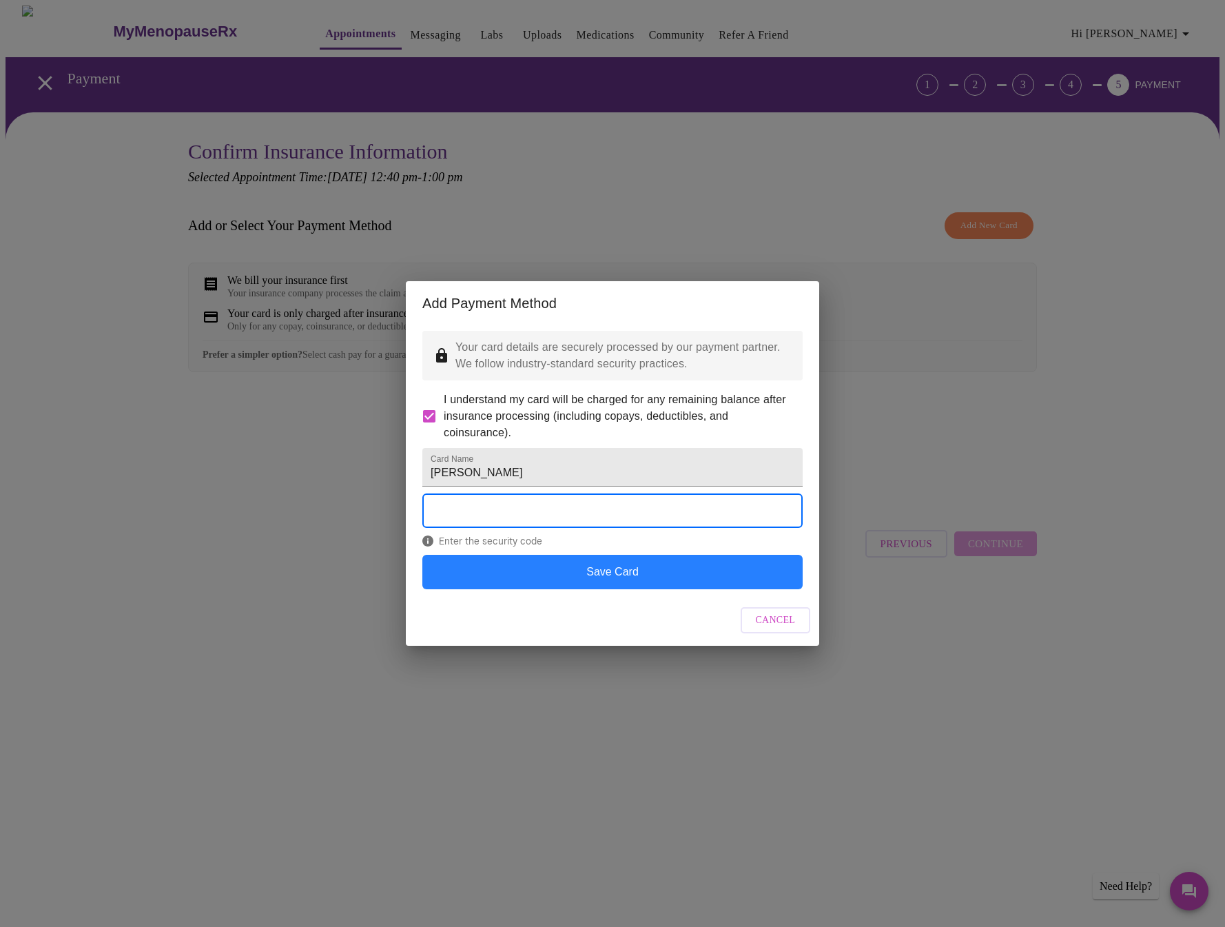
click at [581, 589] on button "Save Card" at bounding box center [612, 572] width 380 height 34
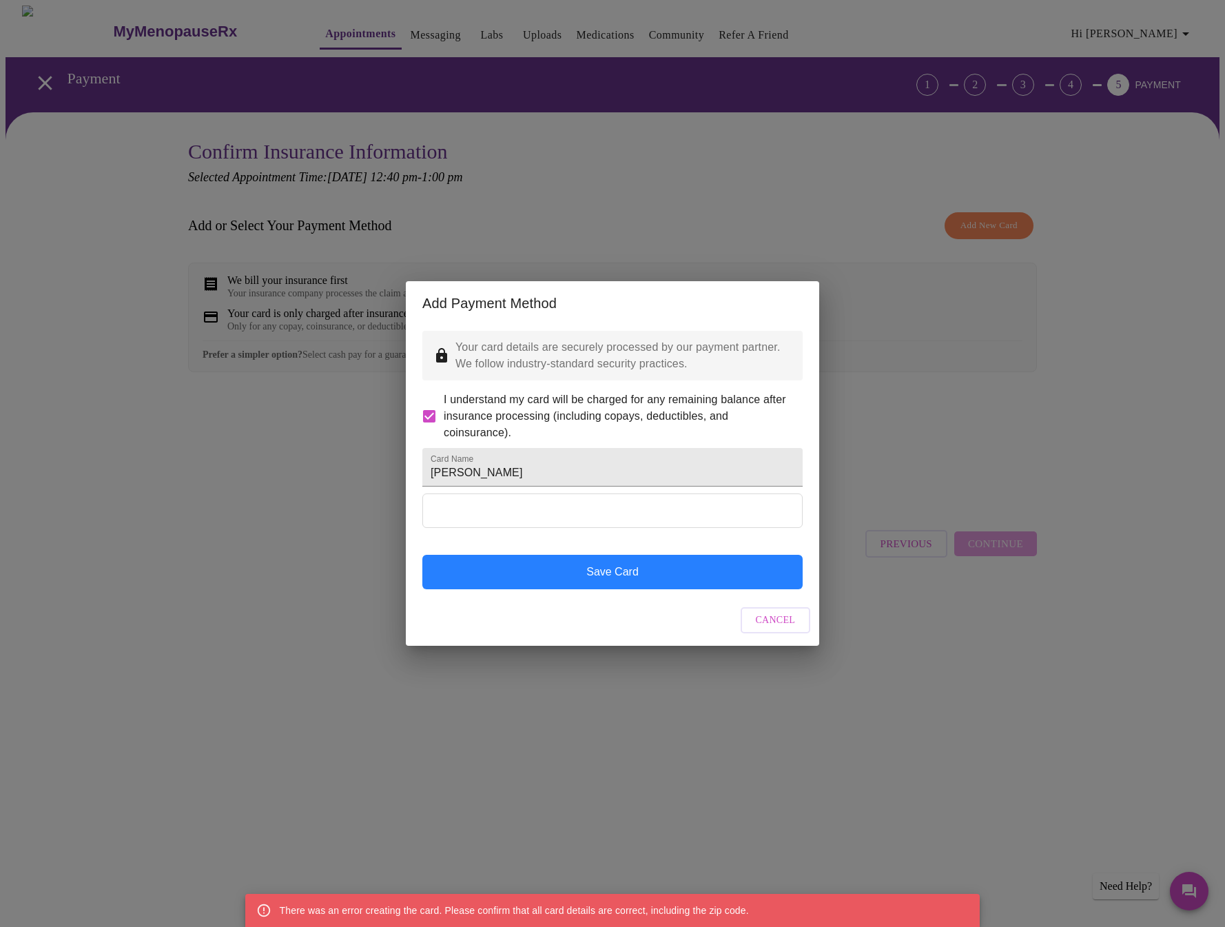
click at [582, 589] on button "Save Card" at bounding box center [612, 572] width 380 height 34
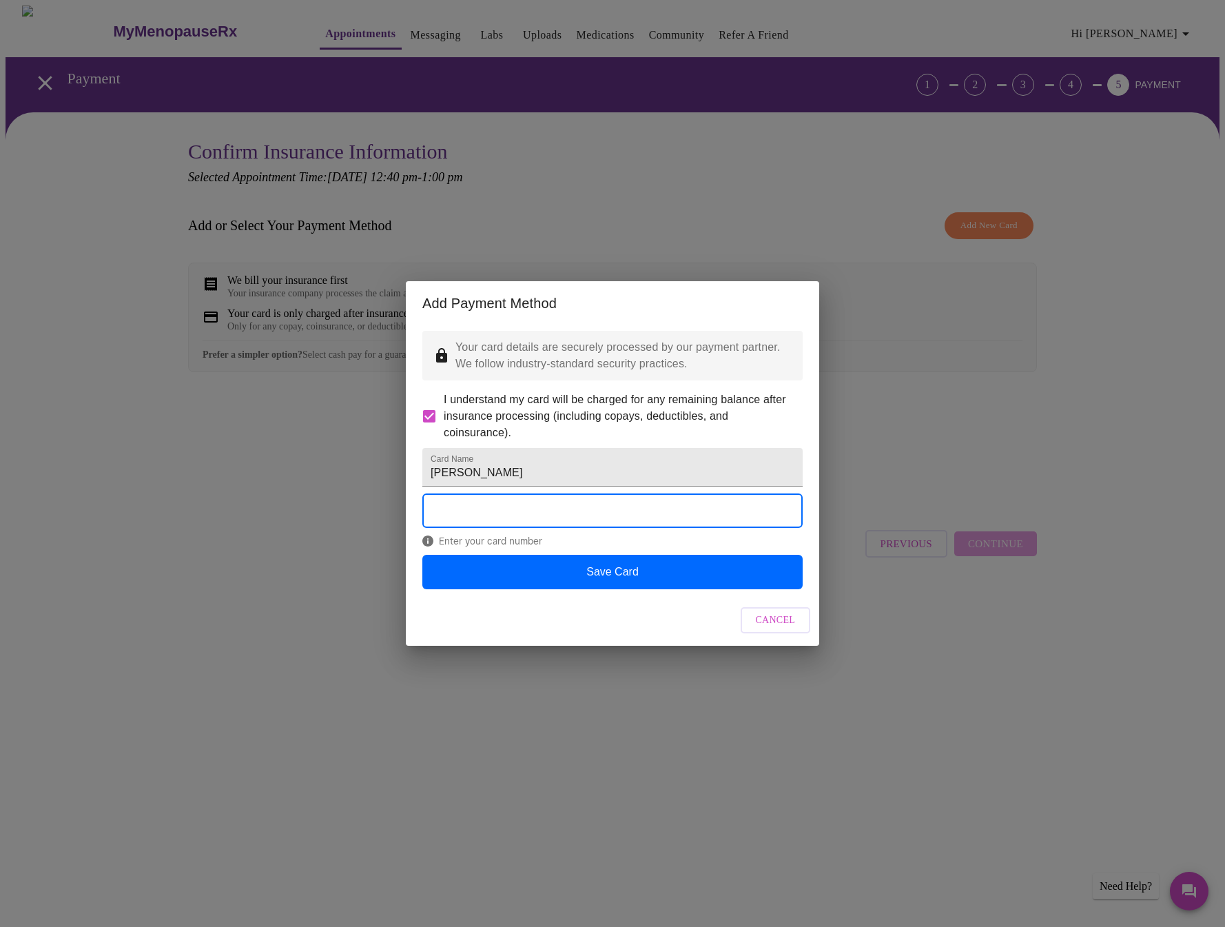
drag, startPoint x: 509, startPoint y: 542, endPoint x: 298, endPoint y: 520, distance: 211.4
click at [298, 520] on div "Add Payment Method Your card details are securely processed by our payment part…" at bounding box center [612, 463] width 1225 height 927
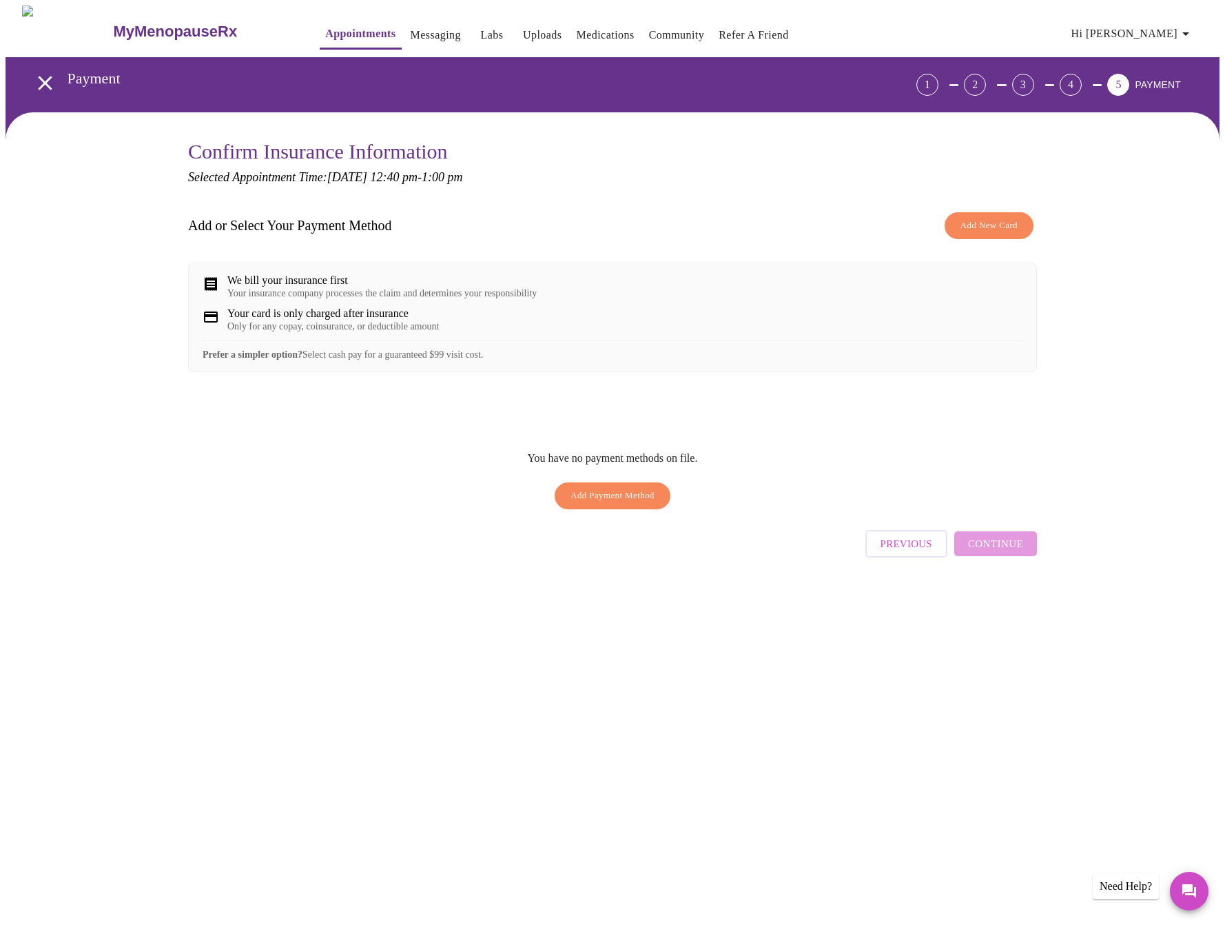
click at [588, 504] on span "Add Payment Method" at bounding box center [613, 496] width 84 height 16
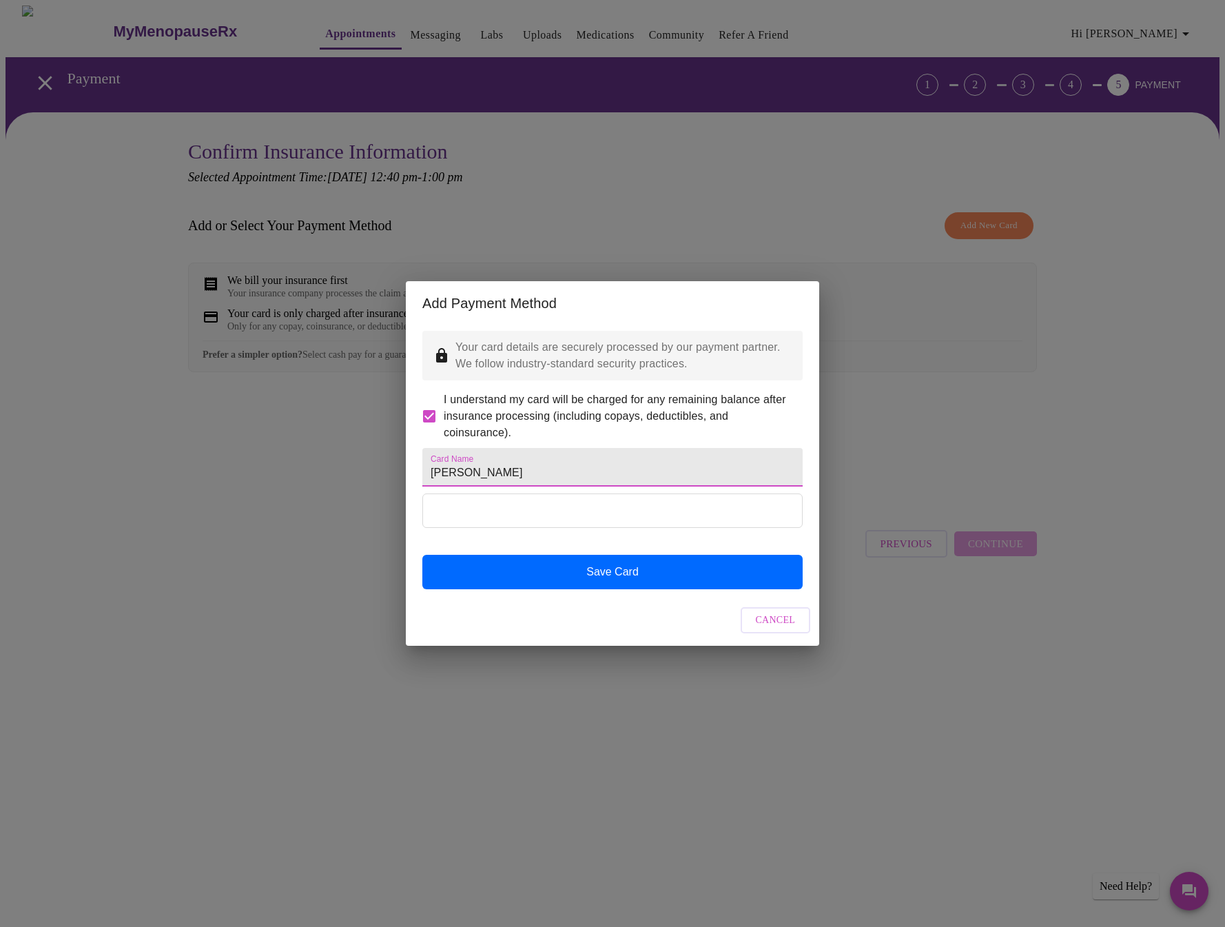
click at [496, 473] on input "Nicole Allen" at bounding box center [612, 467] width 380 height 39
type input "Nicole Allen"
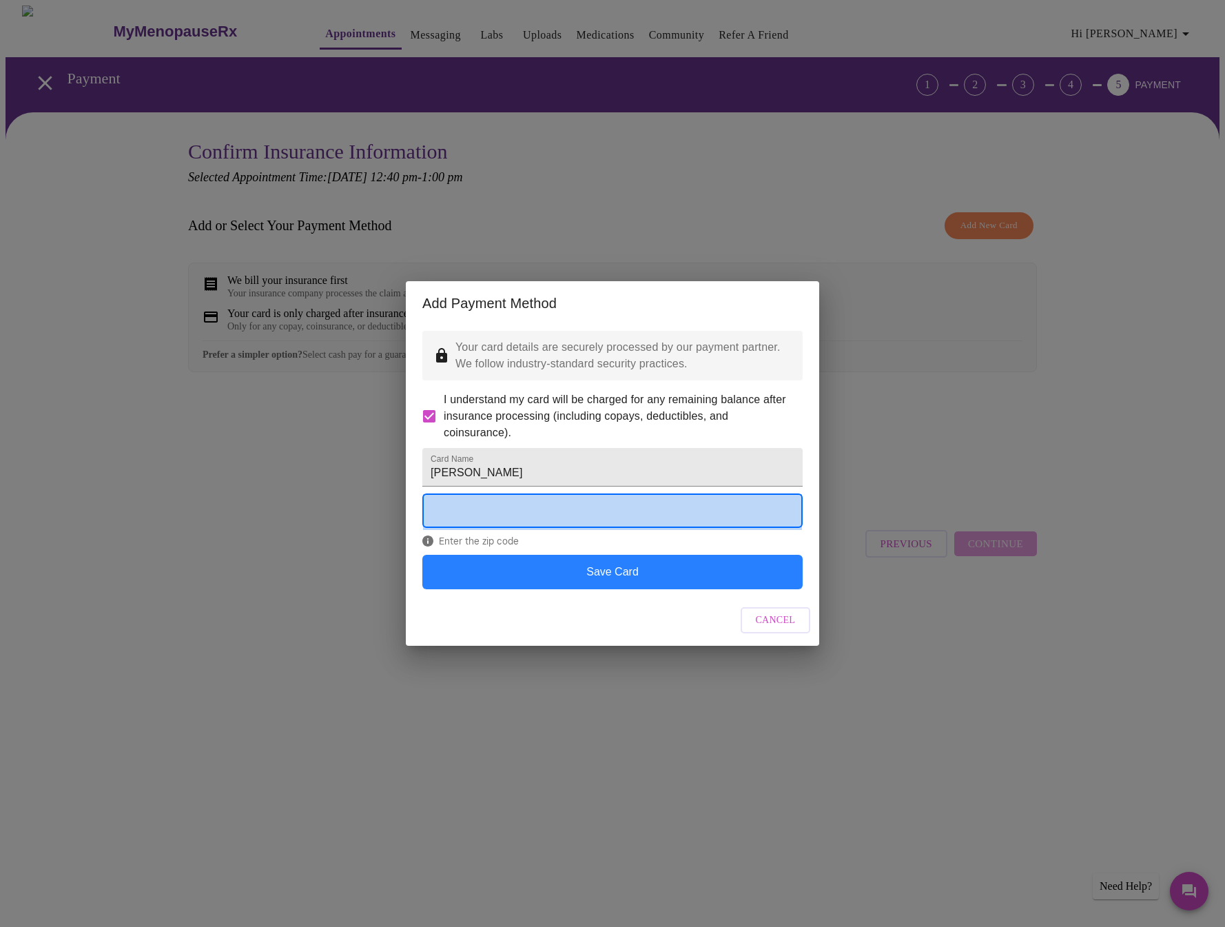
click at [633, 580] on button "Save Card" at bounding box center [612, 572] width 380 height 34
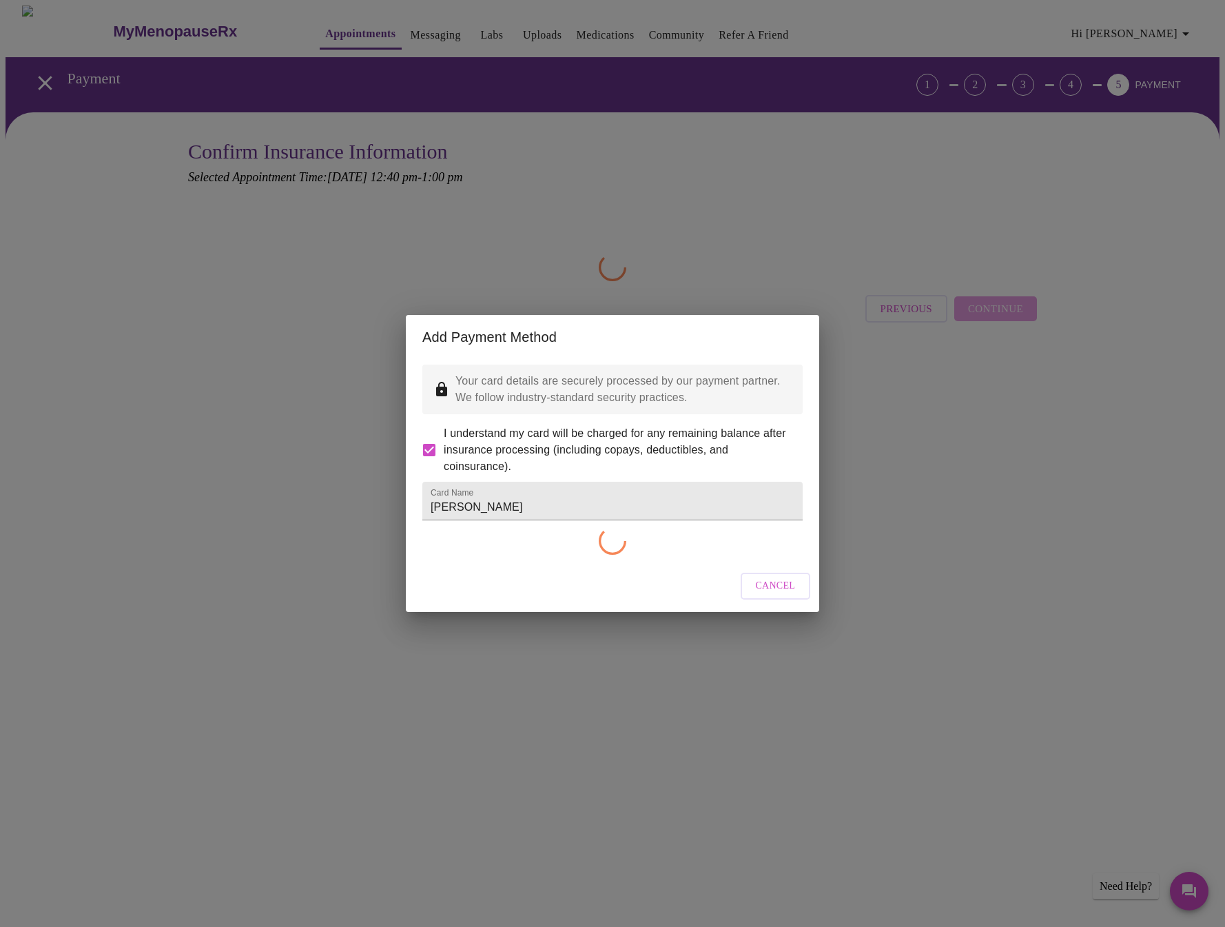
checkbox input "false"
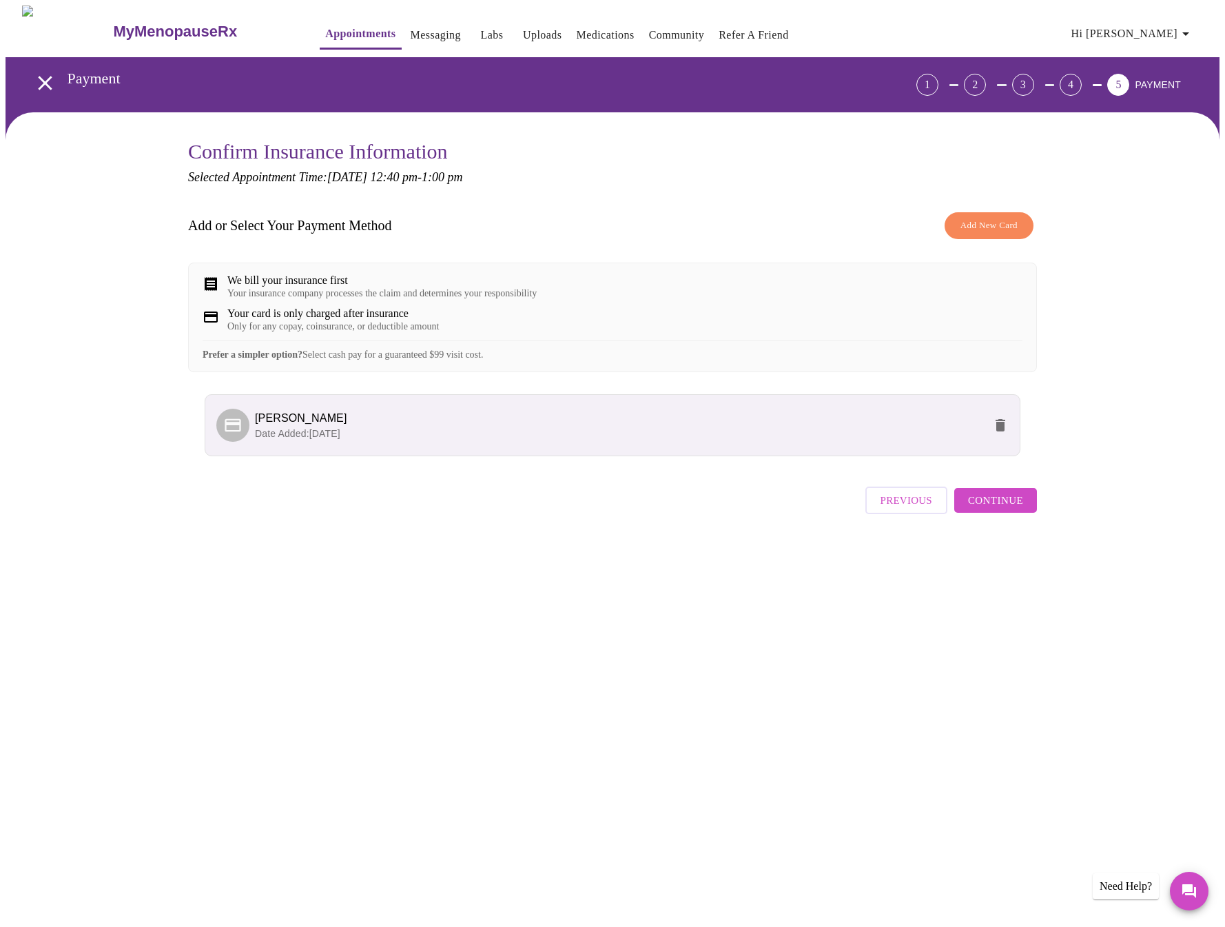
click at [923, 508] on span "Previous" at bounding box center [907, 500] width 52 height 18
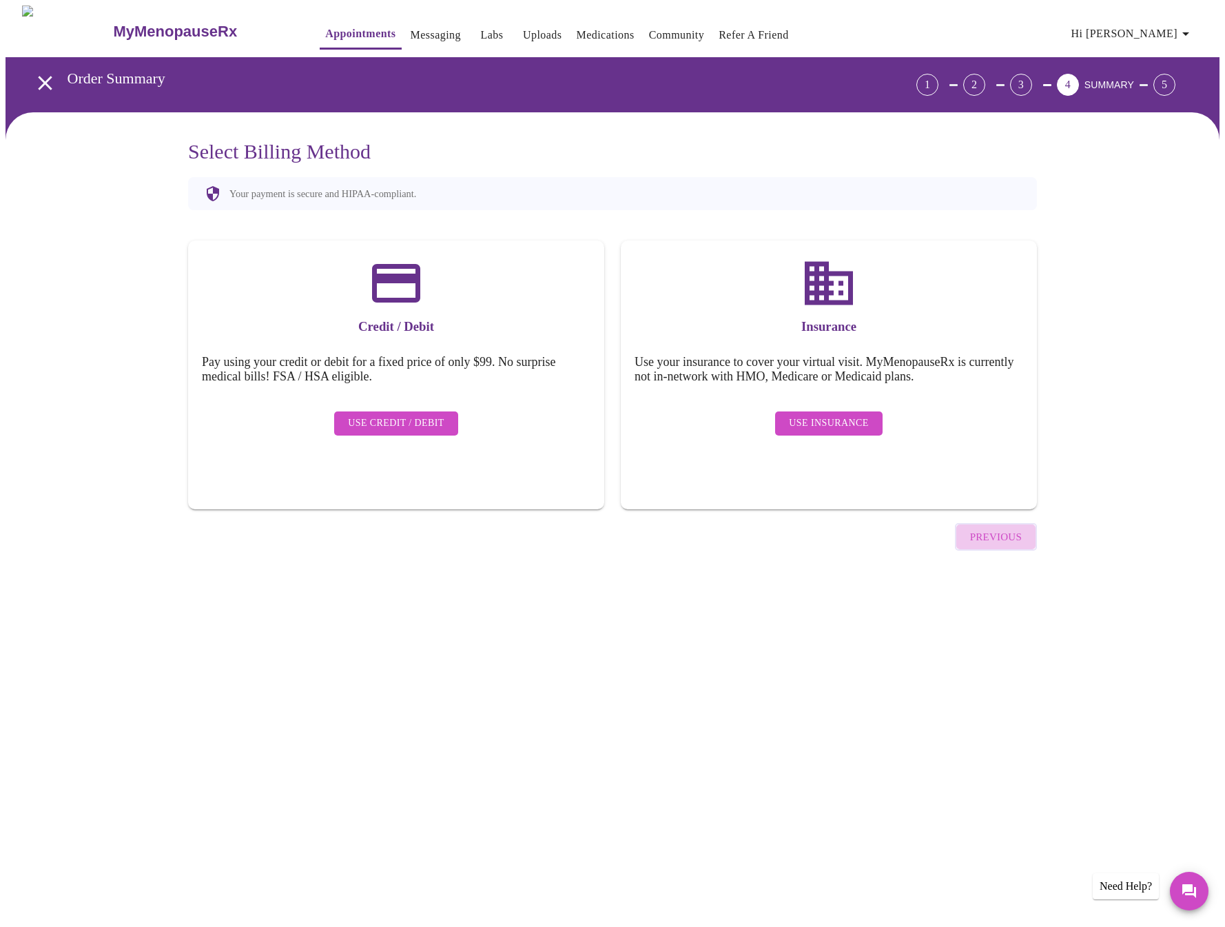
click at [989, 523] on button "Previous" at bounding box center [996, 537] width 82 height 28
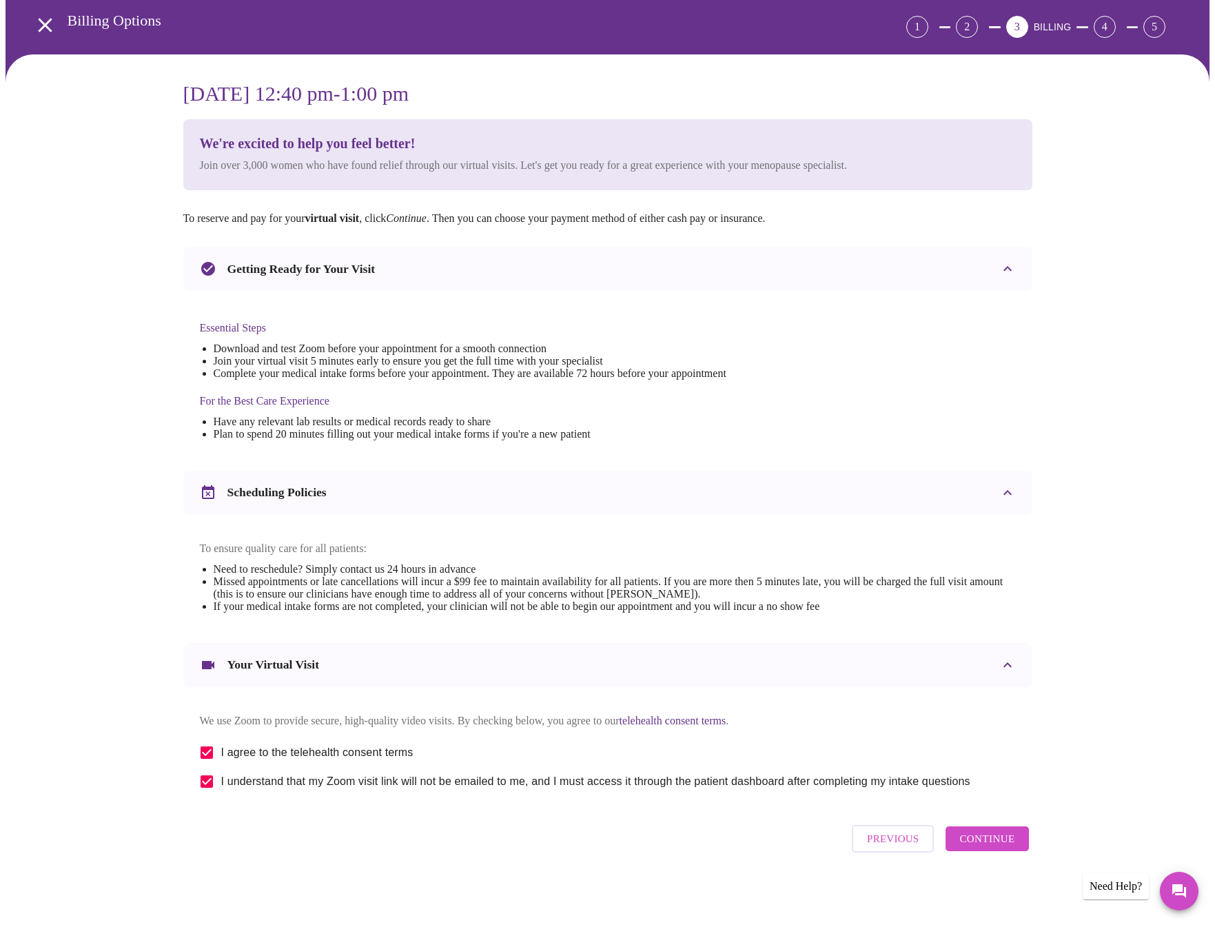
scroll to position [72, 0]
click at [897, 848] on span "Previous" at bounding box center [893, 839] width 52 height 18
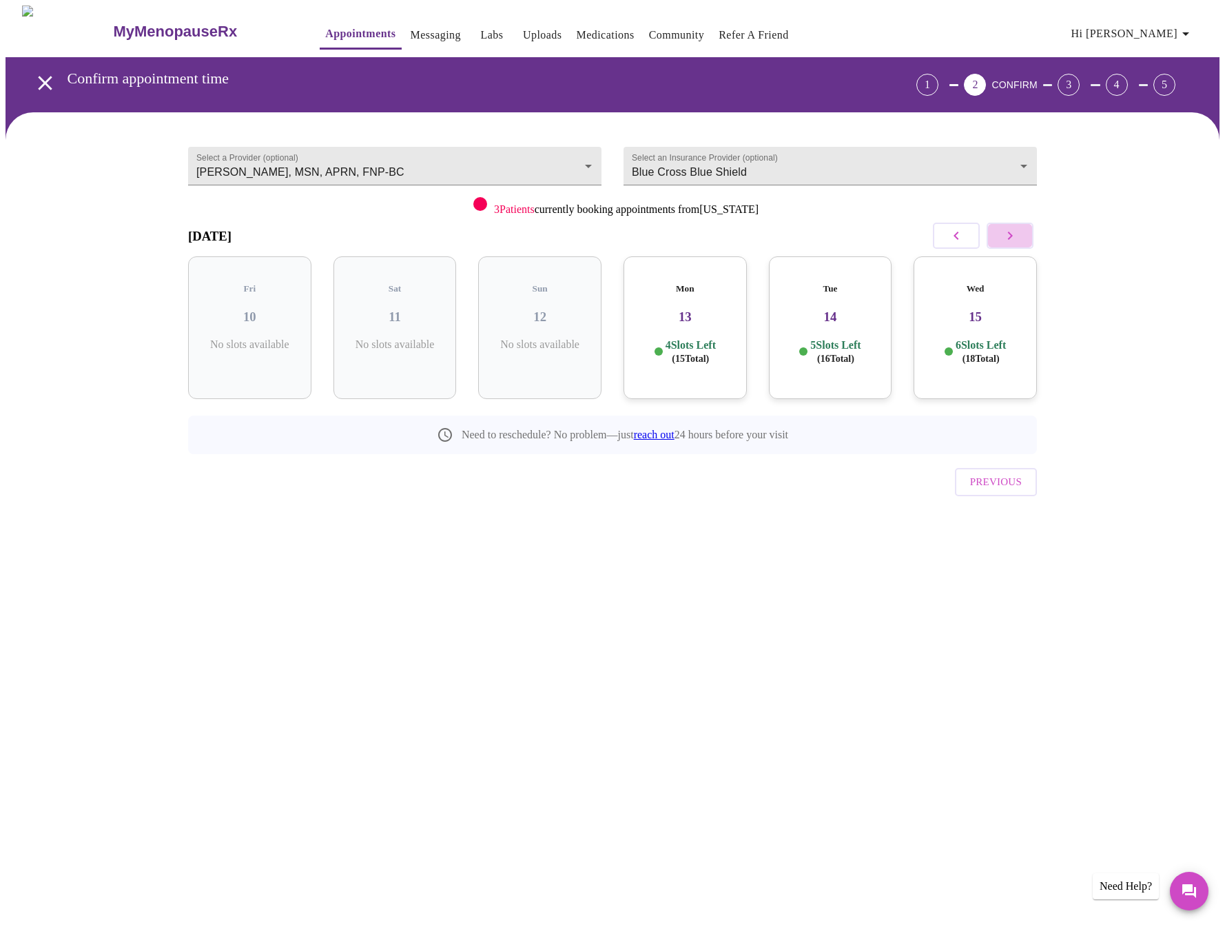
click at [1013, 236] on icon "button" at bounding box center [1010, 235] width 17 height 17
click at [1012, 236] on icon "button" at bounding box center [1010, 235] width 17 height 17
click at [1012, 236] on icon "button" at bounding box center [1010, 236] width 5 height 8
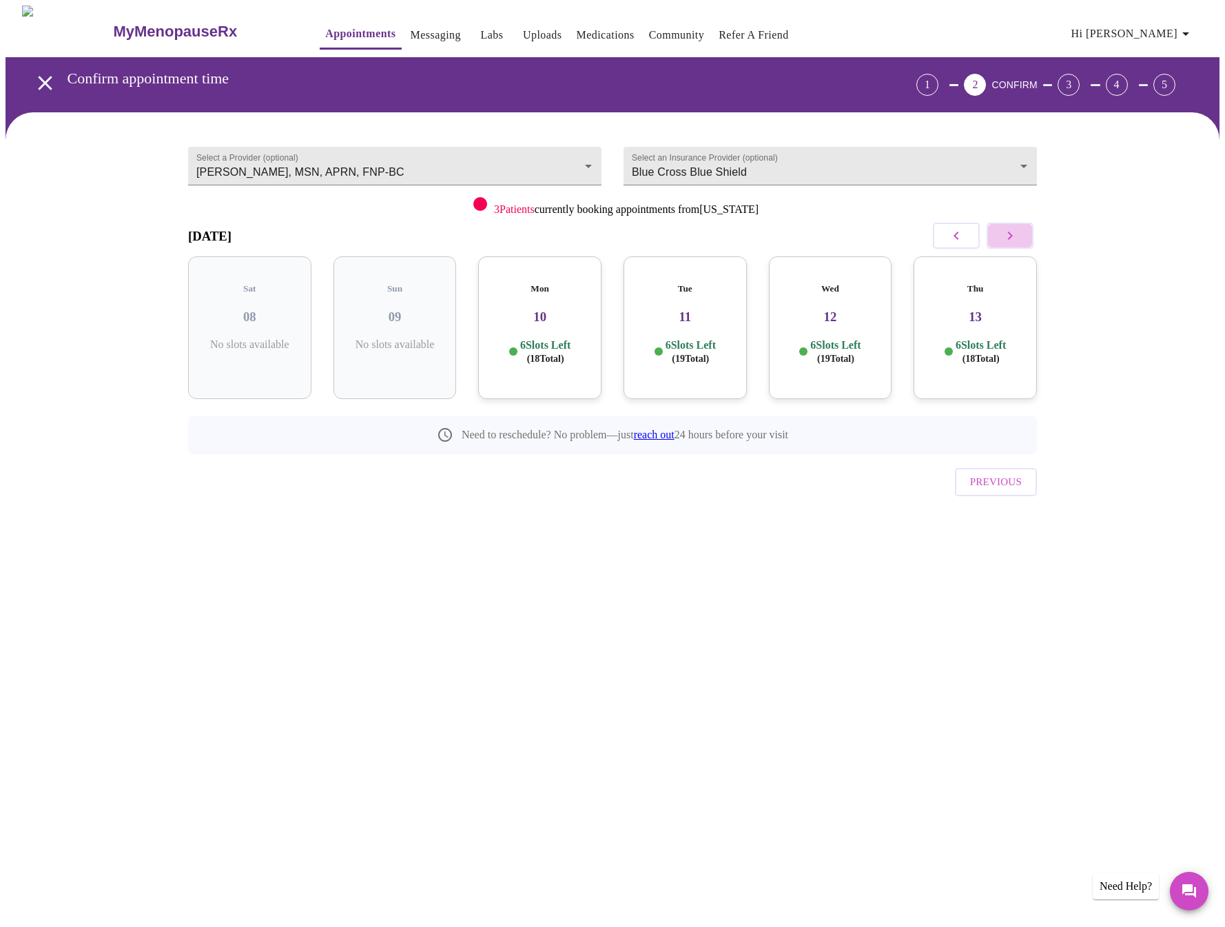
click at [1012, 236] on icon "button" at bounding box center [1010, 236] width 5 height 8
click at [1013, 236] on icon "button" at bounding box center [1010, 236] width 5 height 8
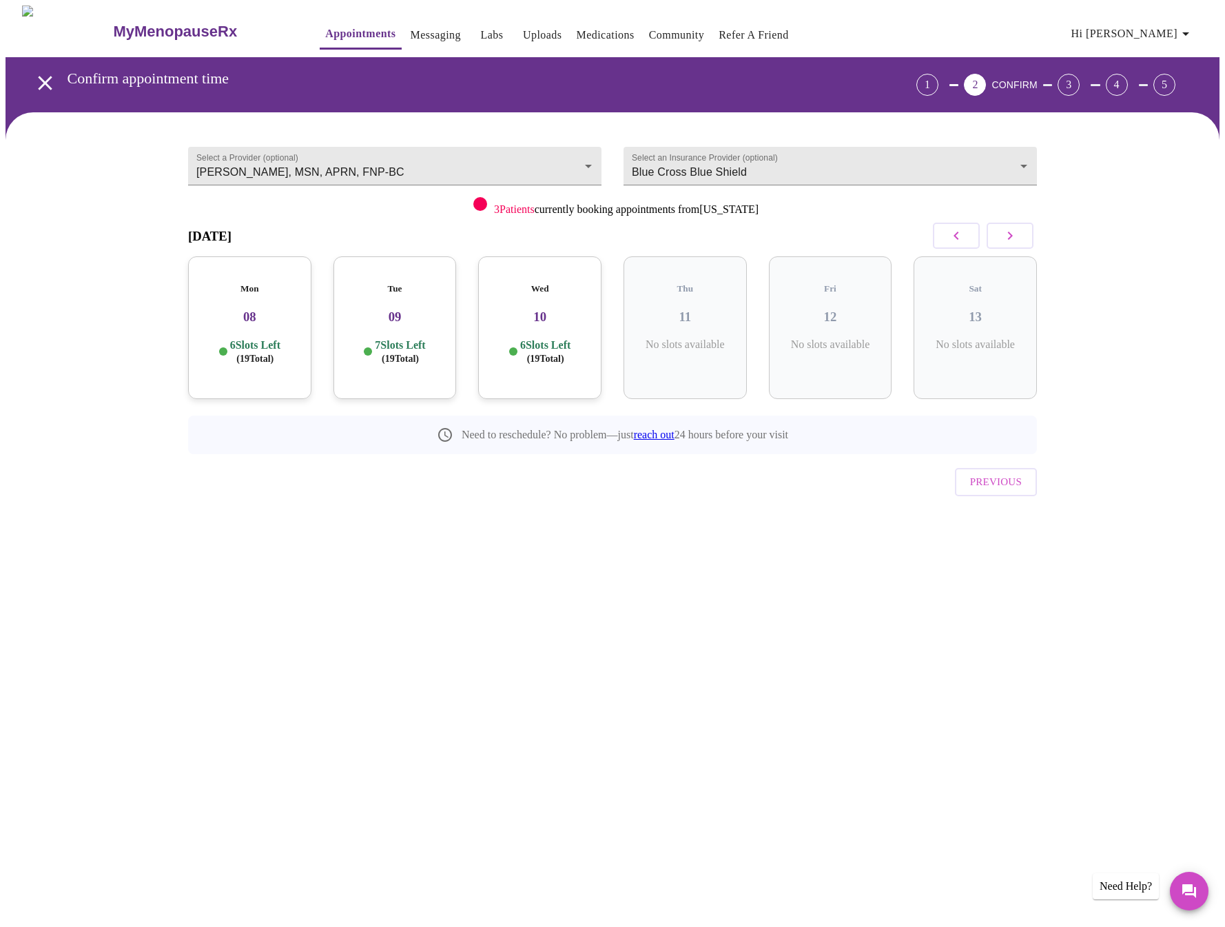
click at [1013, 236] on icon "button" at bounding box center [1010, 236] width 5 height 8
click at [1013, 235] on icon "button" at bounding box center [1010, 235] width 17 height 17
click at [1014, 236] on icon "button" at bounding box center [1010, 235] width 17 height 17
click at [955, 240] on icon "button" at bounding box center [956, 235] width 17 height 17
click at [1010, 235] on icon "button" at bounding box center [1010, 235] width 17 height 17
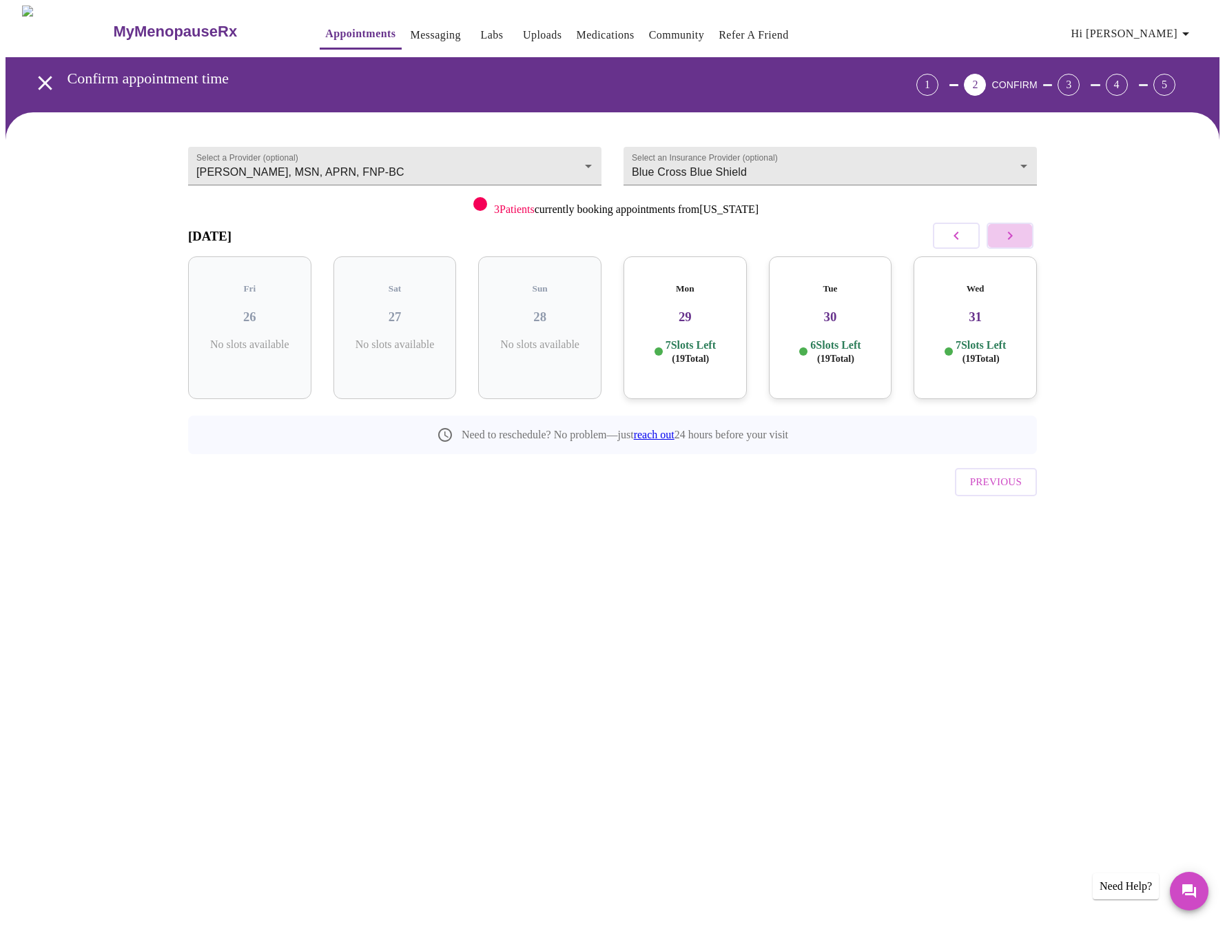
click at [1010, 236] on icon "button" at bounding box center [1010, 235] width 17 height 17
click at [956, 240] on icon "button" at bounding box center [956, 235] width 17 height 17
click at [949, 237] on icon "button" at bounding box center [956, 235] width 17 height 17
click at [999, 238] on button "button" at bounding box center [1010, 236] width 47 height 26
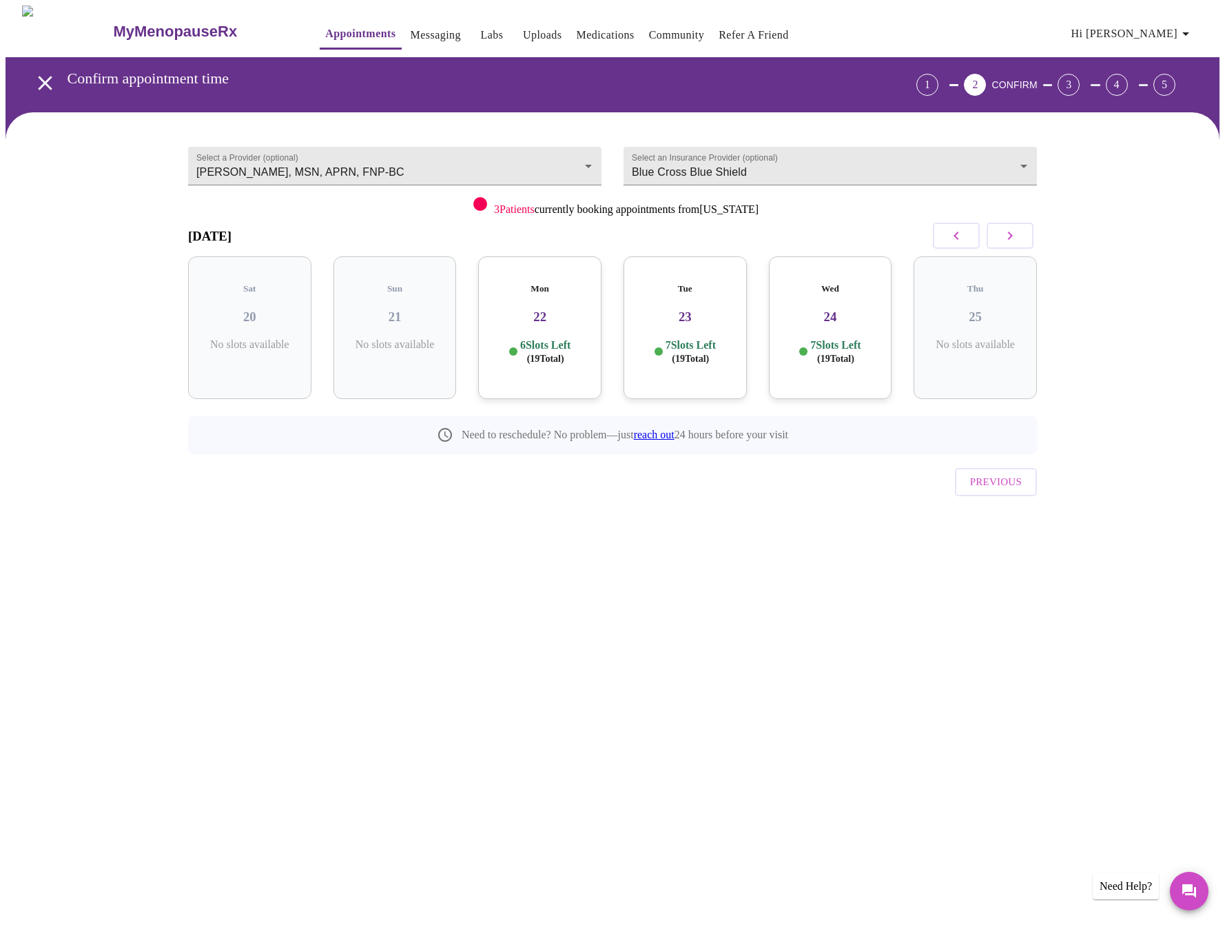
click at [548, 338] on p "6 Slots Left ( 19 Total)" at bounding box center [545, 351] width 50 height 27
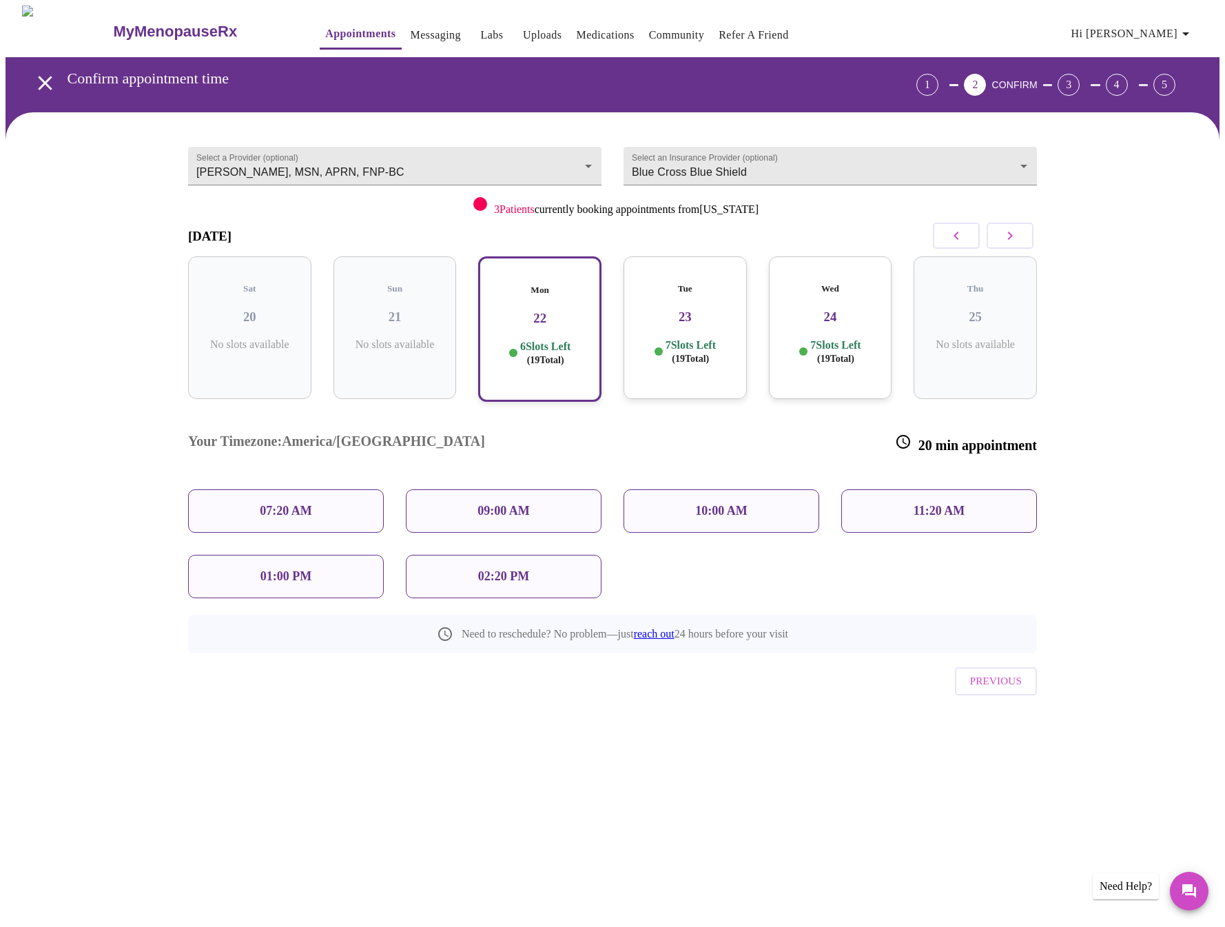
click at [897, 489] on div "11:20 AM" at bounding box center [939, 510] width 196 height 43
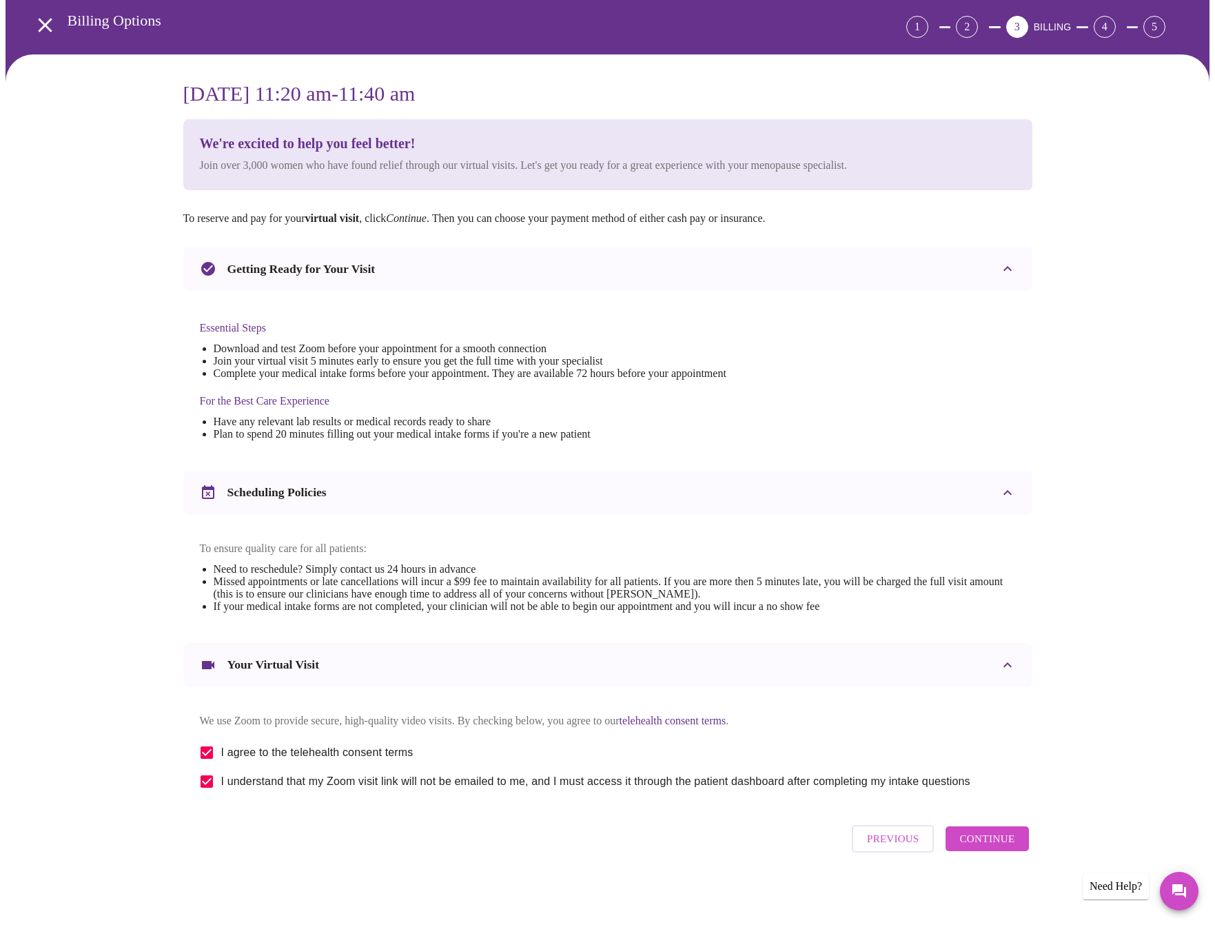
scroll to position [72, 0]
click at [983, 847] on span "Continue" at bounding box center [986, 839] width 55 height 18
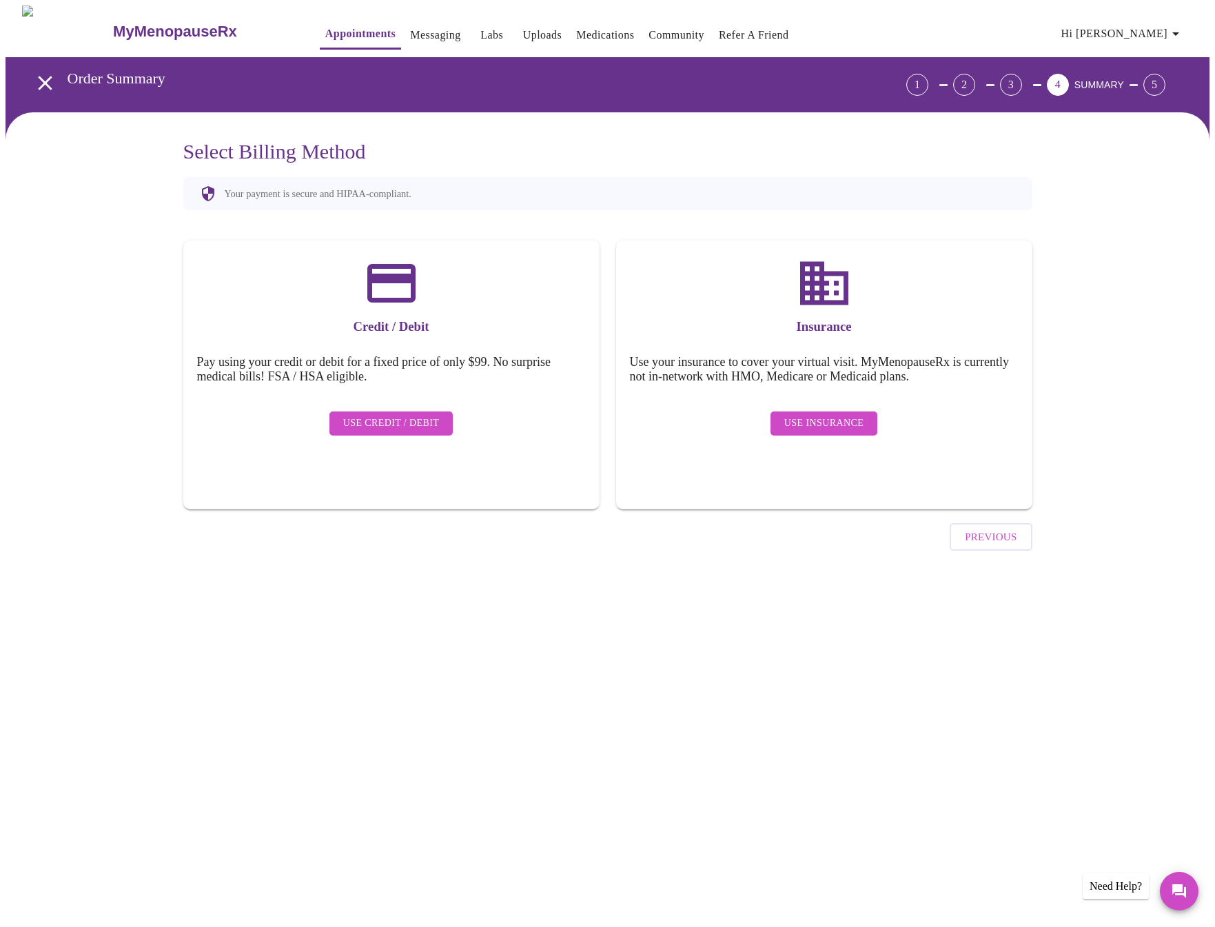
scroll to position [0, 0]
click at [986, 528] on span "Previous" at bounding box center [996, 537] width 52 height 18
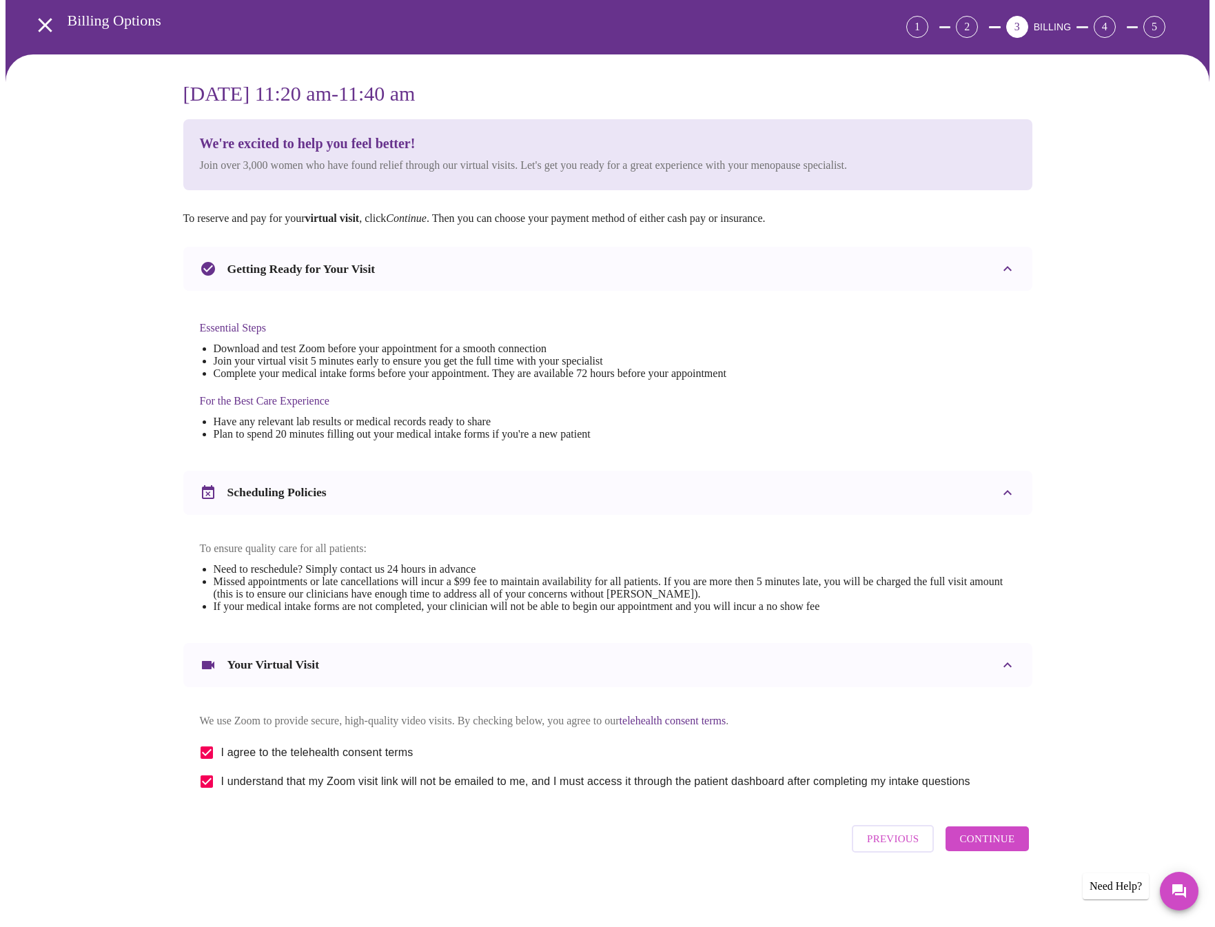
scroll to position [72, 0]
click at [975, 846] on span "Continue" at bounding box center [986, 839] width 55 height 18
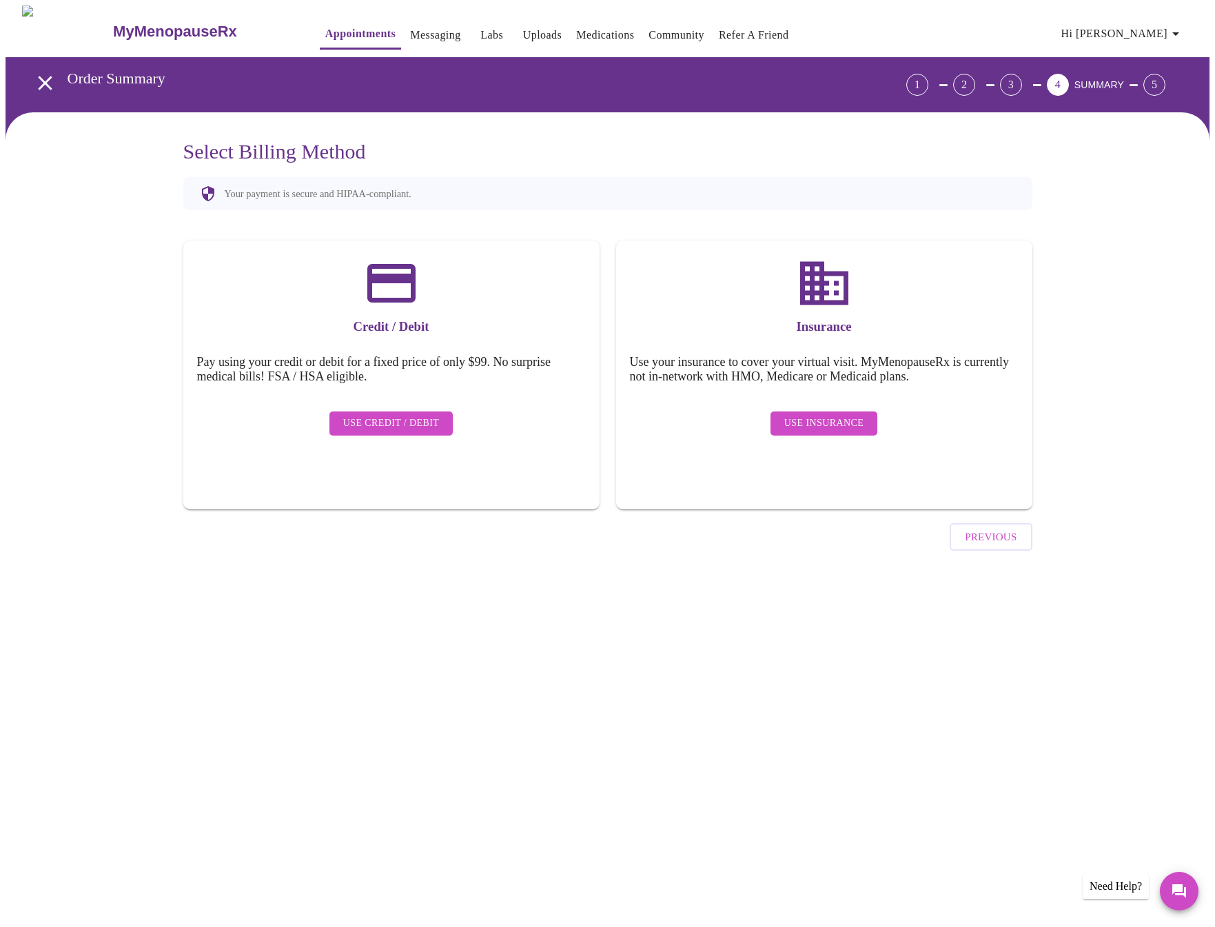
scroll to position [0, 0]
click at [809, 415] on span "Use Insurance" at bounding box center [828, 423] width 79 height 17
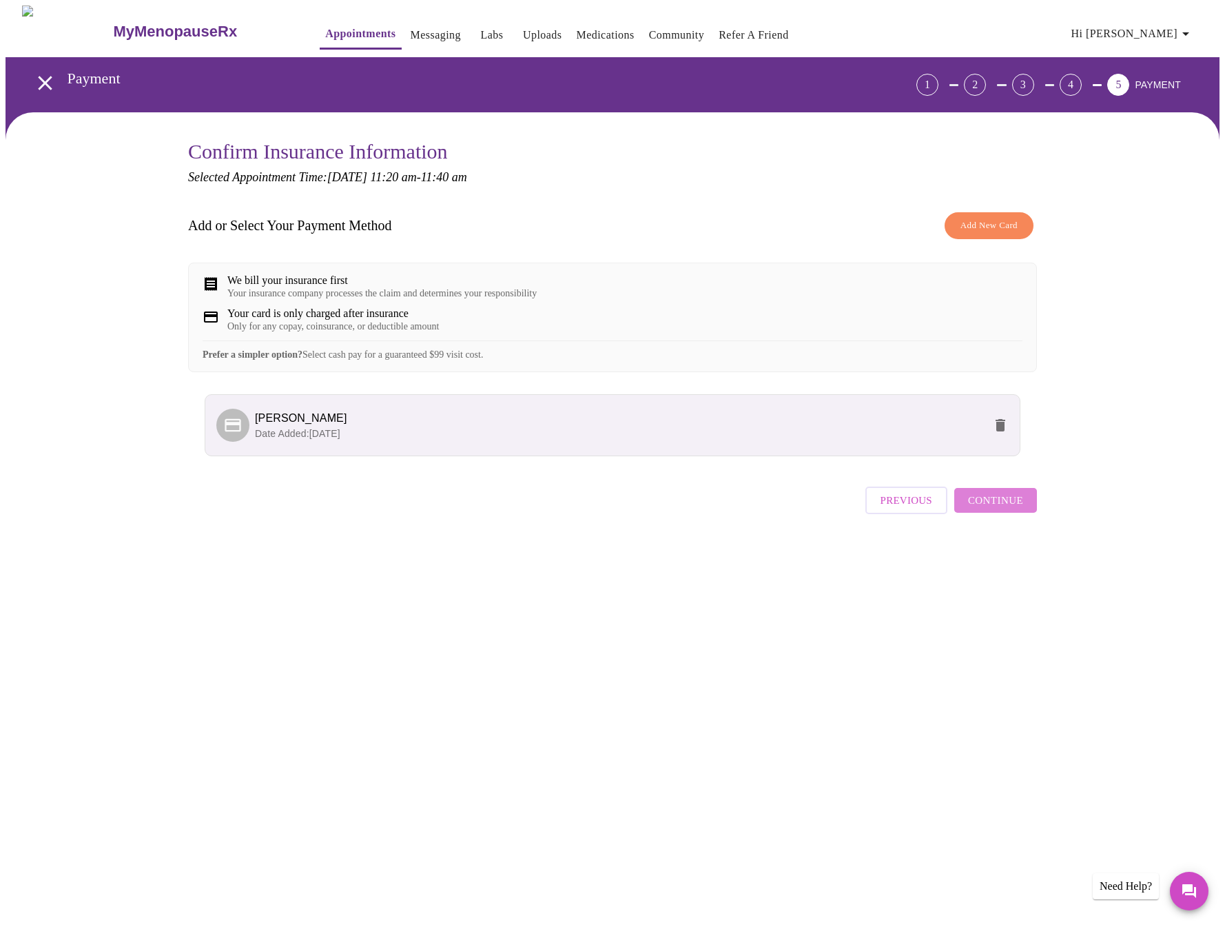
click at [1001, 509] on span "Continue" at bounding box center [995, 500] width 55 height 18
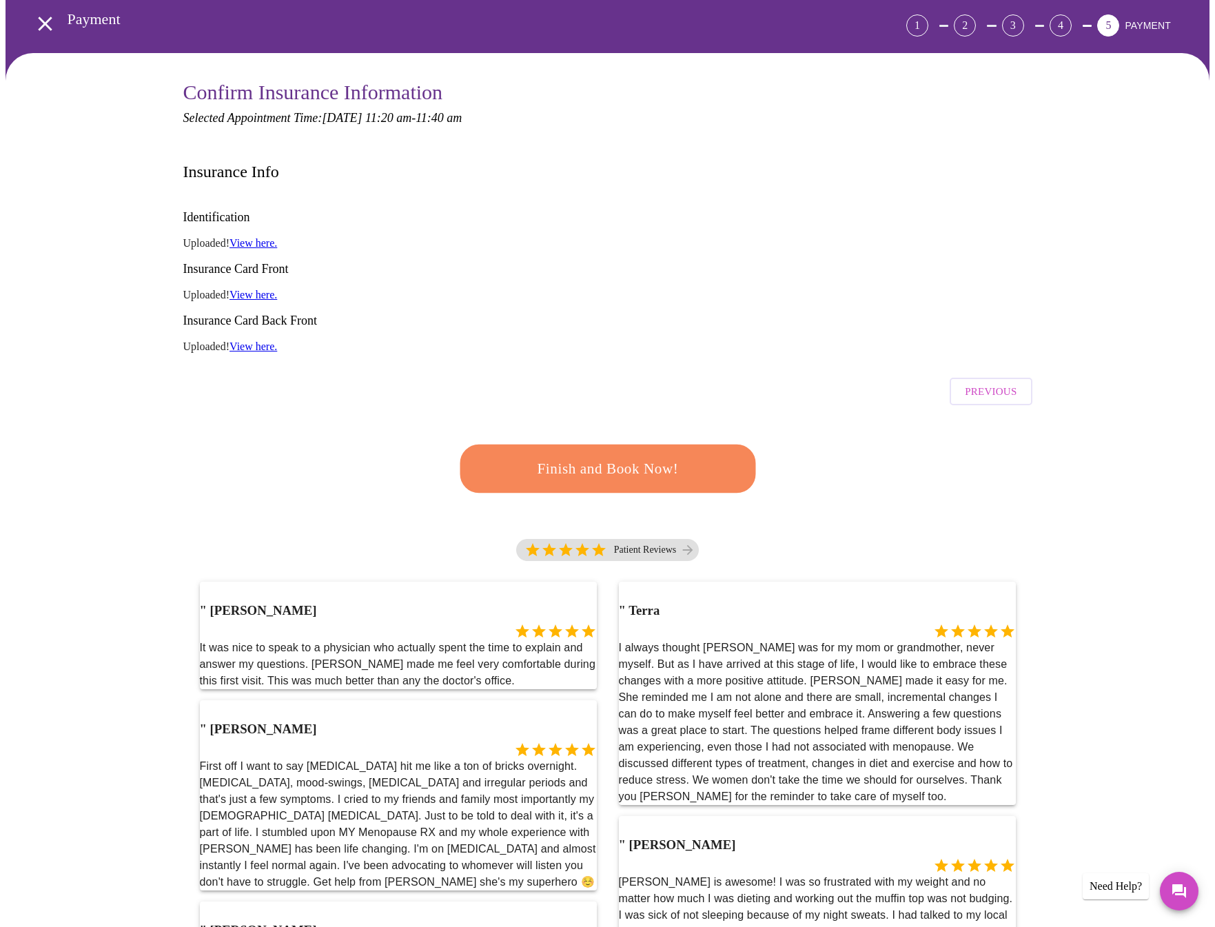
scroll to position [68, 0]
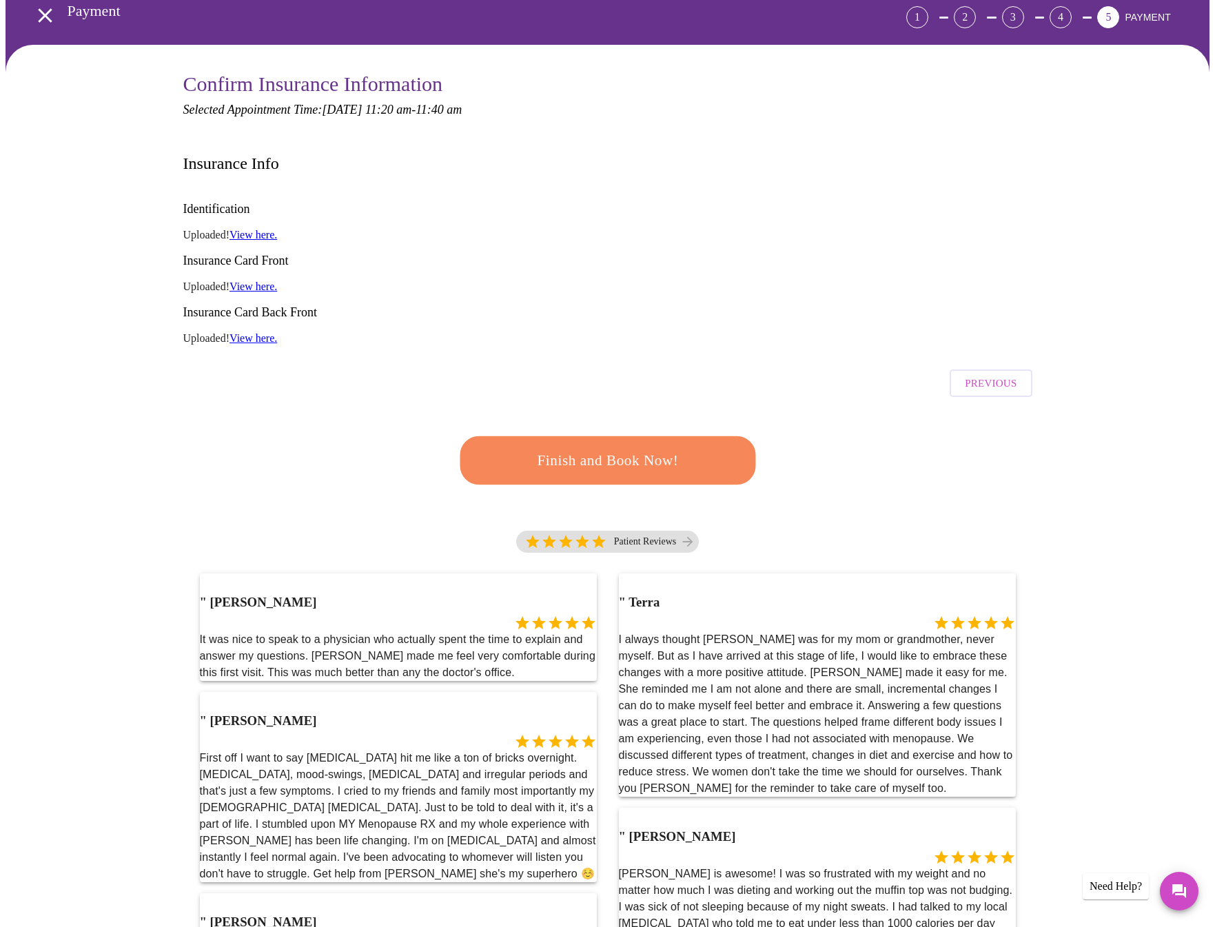
click at [591, 447] on span "Finish and Book Now!" at bounding box center [607, 459] width 258 height 25
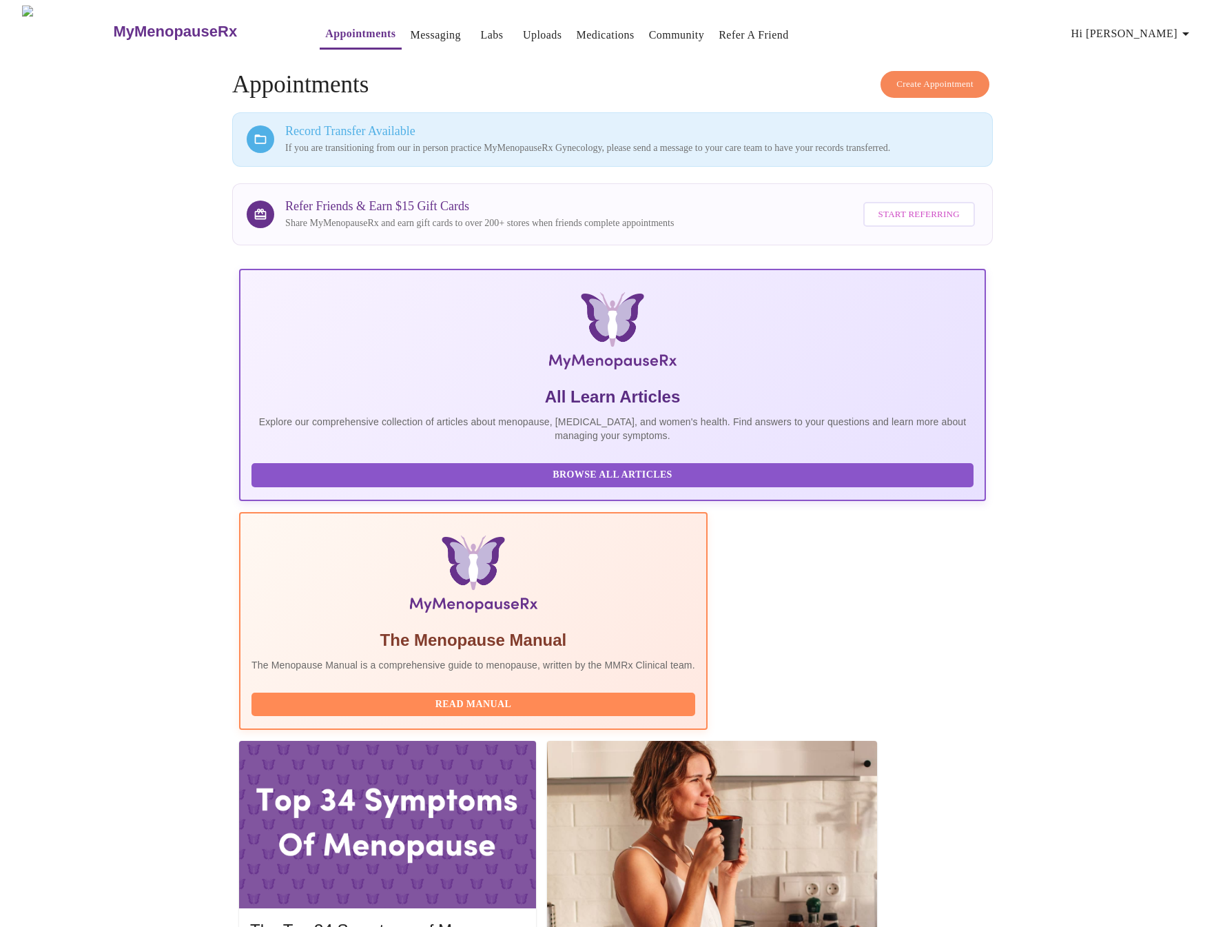
click at [43, 28] on img at bounding box center [67, 32] width 90 height 52
